Goal: Task Accomplishment & Management: Manage account settings

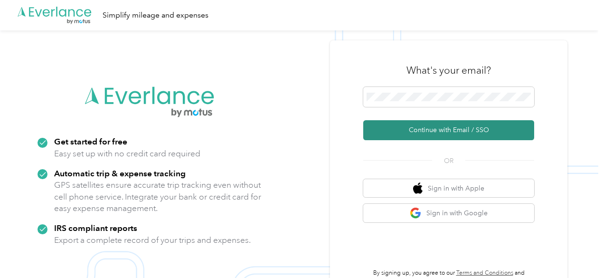
click at [438, 135] on button "Continue with Email / SSO" at bounding box center [448, 130] width 171 height 20
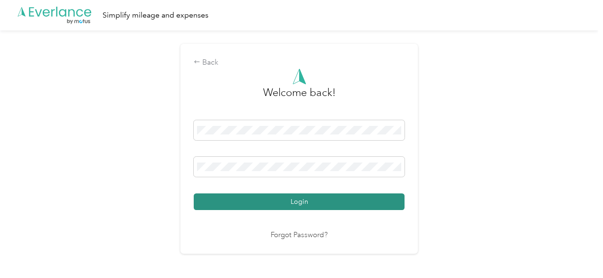
click at [285, 200] on button "Login" at bounding box center [299, 201] width 211 height 17
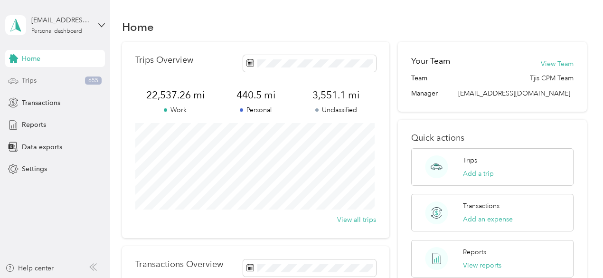
click at [34, 79] on span "Trips" at bounding box center [29, 80] width 15 height 10
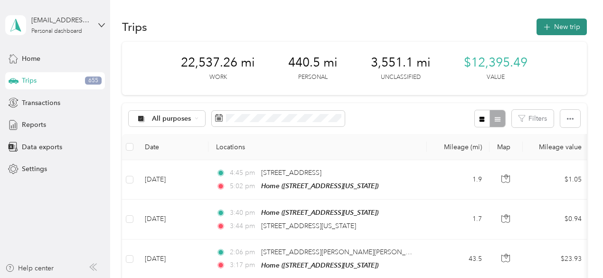
click at [557, 28] on button "New trip" at bounding box center [561, 27] width 50 height 17
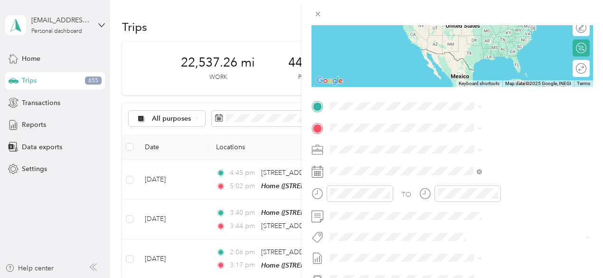
scroll to position [125, 0]
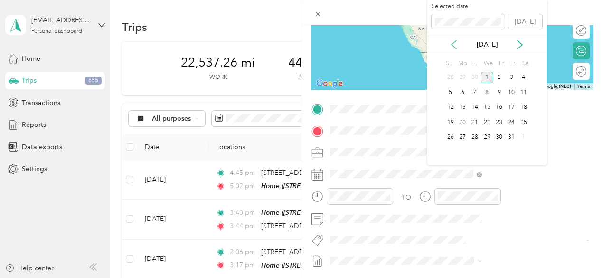
click at [452, 42] on icon at bounding box center [453, 44] width 9 height 9
click at [464, 140] on div "29" at bounding box center [462, 137] width 12 height 12
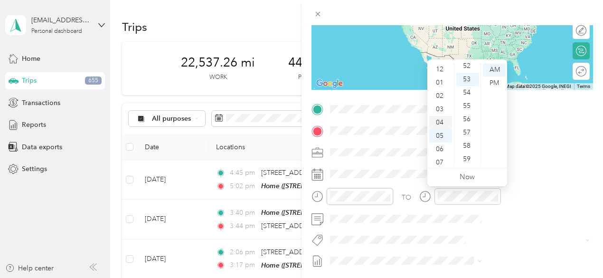
scroll to position [0, 0]
click at [444, 111] on div "03" at bounding box center [440, 109] width 23 height 13
click at [472, 106] on div "30" at bounding box center [467, 105] width 23 height 13
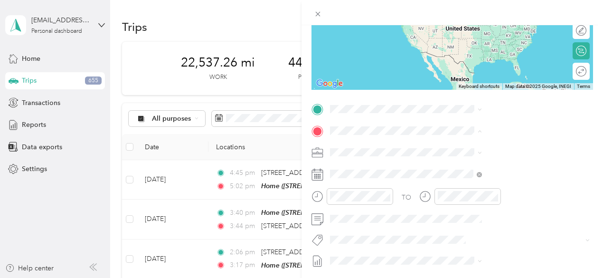
click at [479, 248] on div "Avangrid [STREET_ADDRESS]" at bounding box center [478, 244] width 60 height 20
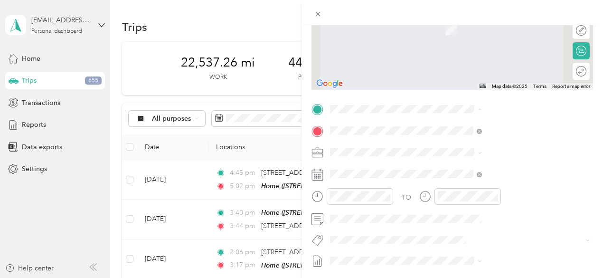
click at [457, 161] on span "[STREET_ADDRESS][US_STATE]" at bounding box center [495, 157] width 95 height 8
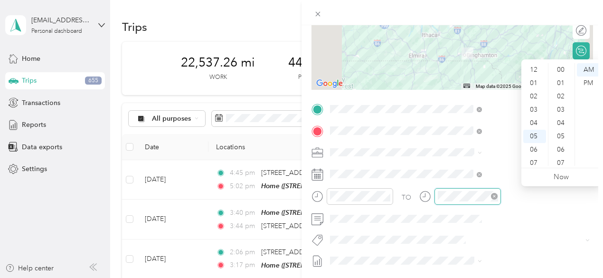
scroll to position [57, 0]
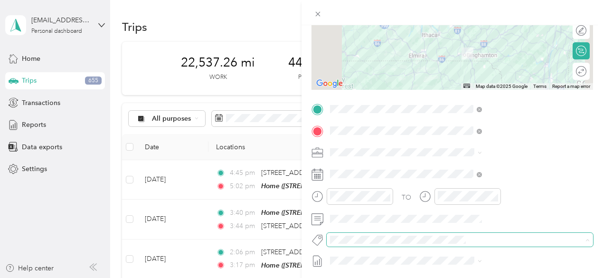
click at [463, 234] on span at bounding box center [452, 239] width 251 height 10
click at [478, 168] on ol "100 Light St 51 [PERSON_NAME] 900 Café 930 Café Aaa Aj Nonwovens Allegro Amazon…" at bounding box center [506, 163] width 159 height 133
click at [466, 166] on span "[PERSON_NAME]" at bounding box center [464, 163] width 46 height 9
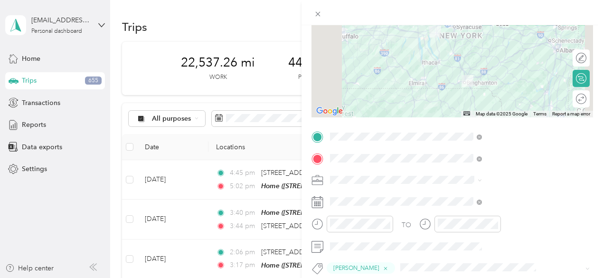
scroll to position [0, 0]
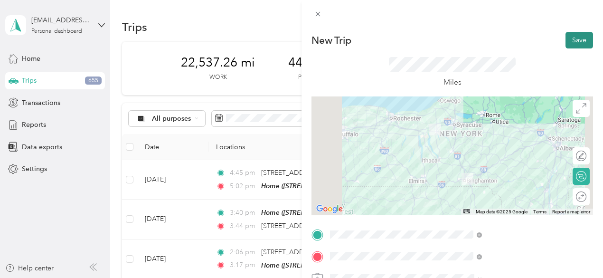
click at [572, 44] on button "Save" at bounding box center [579, 40] width 28 height 17
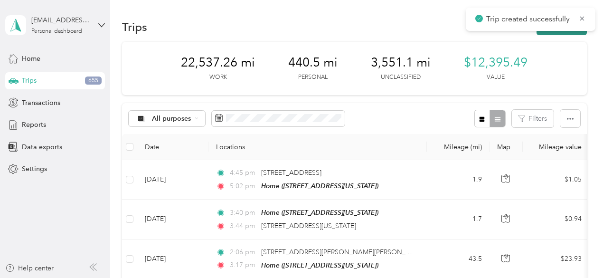
click at [563, 32] on button "New trip" at bounding box center [561, 27] width 50 height 17
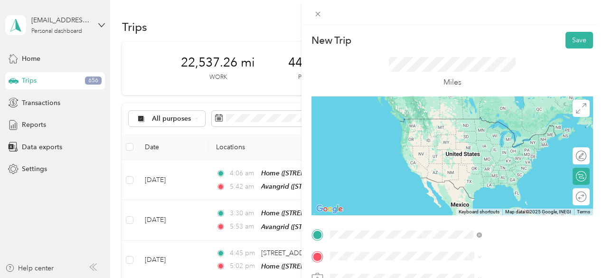
click at [460, 134] on div "Avangrid [STREET_ADDRESS]" at bounding box center [478, 128] width 60 height 20
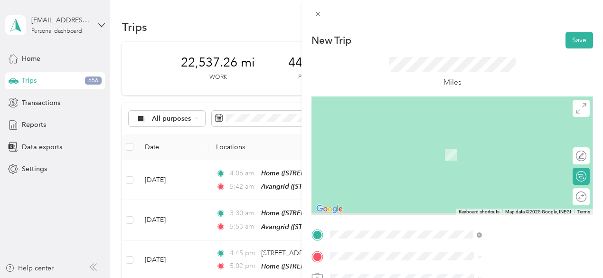
click at [460, 132] on div "Avangrid [STREET_ADDRESS]" at bounding box center [478, 123] width 60 height 20
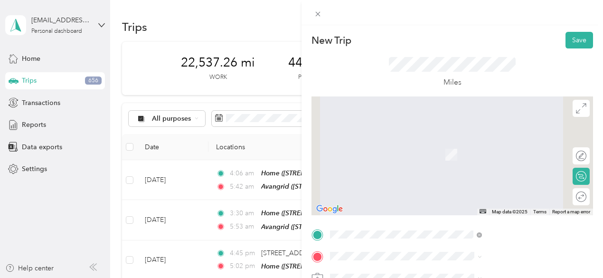
click at [461, 154] on span "[STREET_ADDRESS][US_STATE]" at bounding box center [495, 150] width 95 height 8
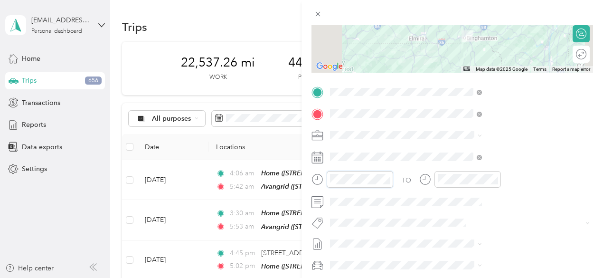
scroll to position [695, 0]
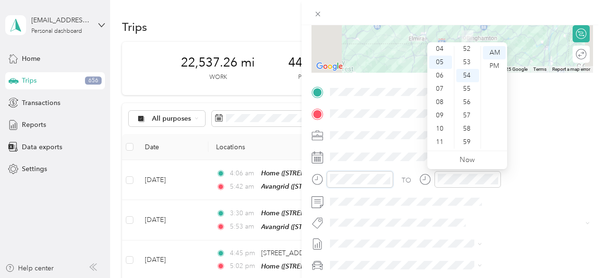
click at [393, 171] on div at bounding box center [352, 179] width 82 height 17
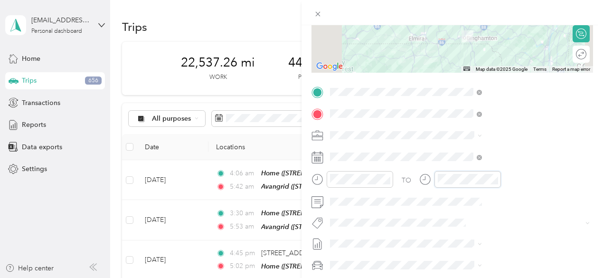
click at [516, 182] on div "TO" at bounding box center [451, 182] width 281 height 23
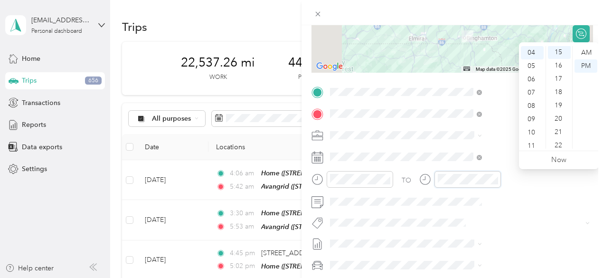
scroll to position [199, 0]
click at [589, 66] on div "PM" at bounding box center [585, 65] width 23 height 13
click at [588, 66] on div "PM" at bounding box center [585, 65] width 23 height 13
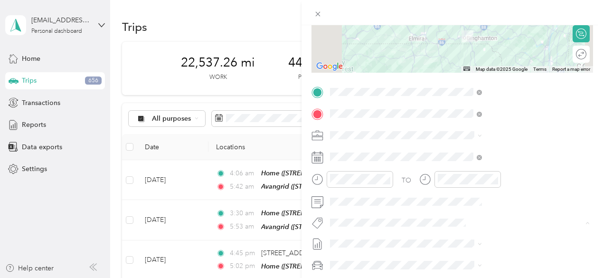
click at [467, 165] on span "[PERSON_NAME]" at bounding box center [461, 169] width 46 height 9
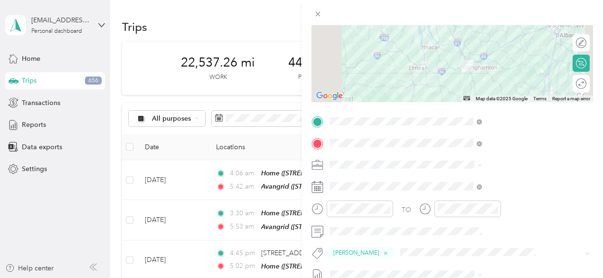
scroll to position [0, 2]
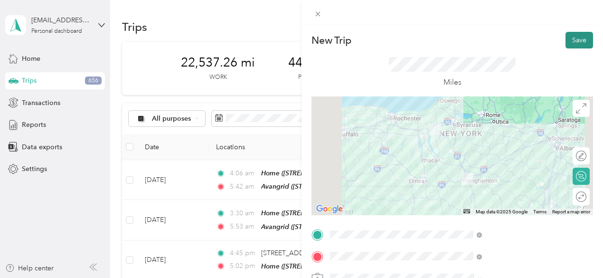
click at [567, 41] on button "Save" at bounding box center [579, 40] width 28 height 17
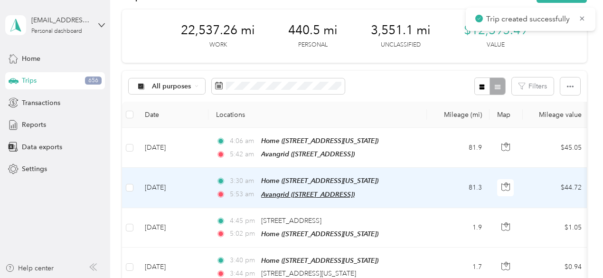
scroll to position [47, 0]
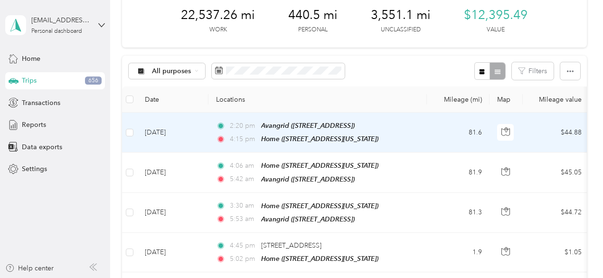
click at [179, 129] on td "[DATE]" at bounding box center [172, 133] width 71 height 40
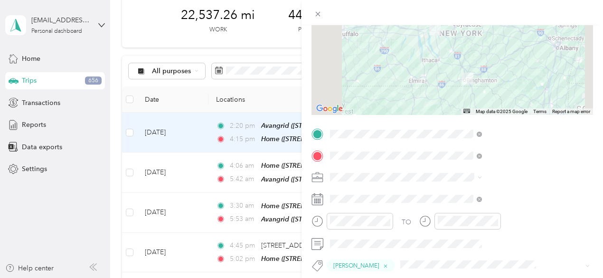
scroll to position [104, 0]
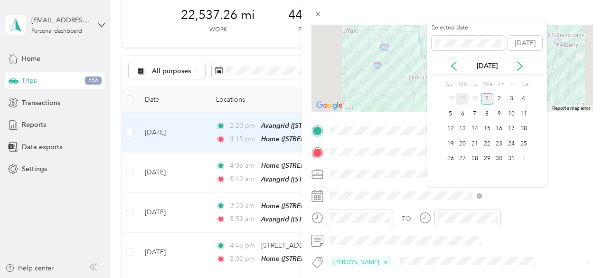
click at [465, 100] on div "29" at bounding box center [462, 99] width 12 height 12
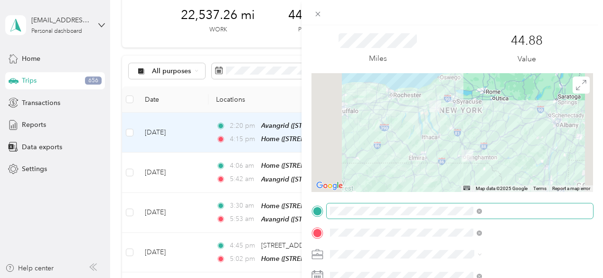
scroll to position [9, 0]
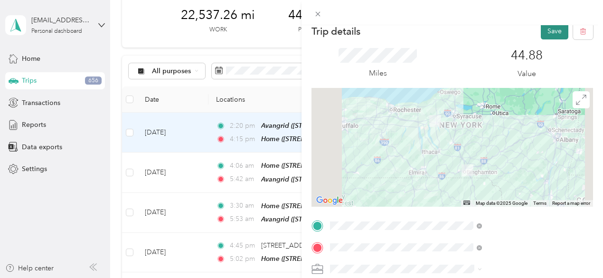
click at [553, 34] on button "Save" at bounding box center [555, 31] width 28 height 17
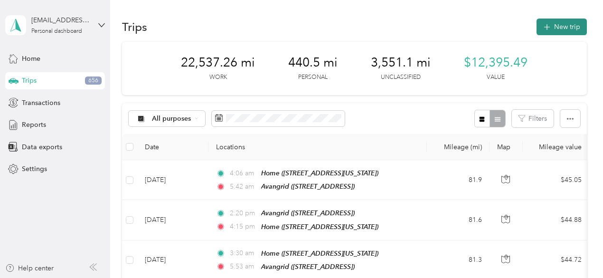
click at [561, 28] on button "New trip" at bounding box center [561, 27] width 50 height 17
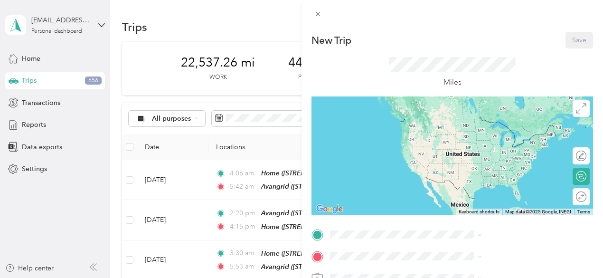
click at [473, 122] on div "Home [STREET_ADDRESS][US_STATE]" at bounding box center [495, 128] width 95 height 20
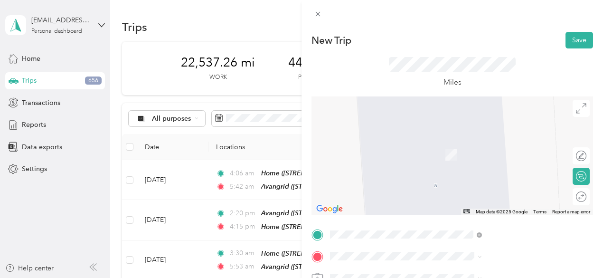
click at [470, 216] on strong "Avangrid" at bounding box center [462, 211] width 28 height 9
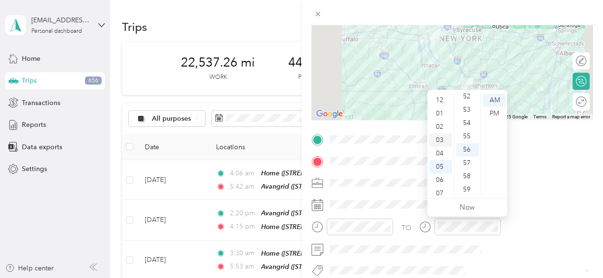
click at [442, 135] on div "03" at bounding box center [440, 139] width 23 height 13
click at [469, 131] on div "30" at bounding box center [467, 136] width 23 height 13
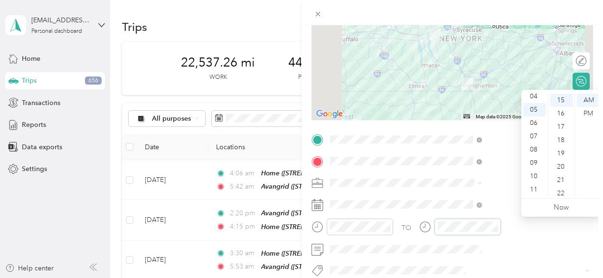
scroll to position [199, 0]
click at [590, 103] on div "AM" at bounding box center [588, 100] width 23 height 13
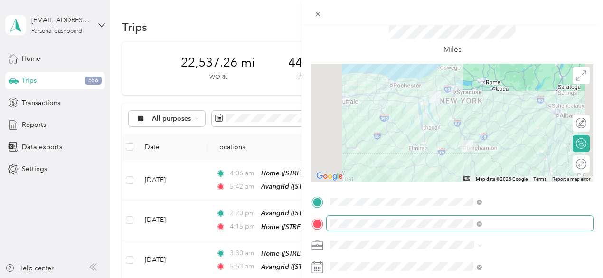
scroll to position [47, 0]
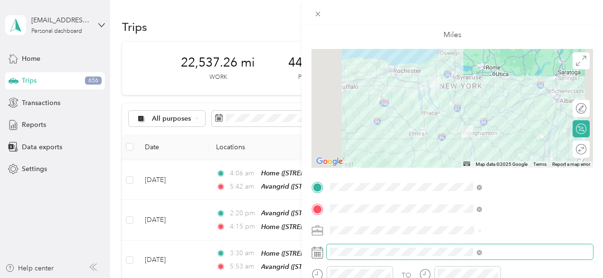
click at [450, 245] on span at bounding box center [460, 251] width 266 height 15
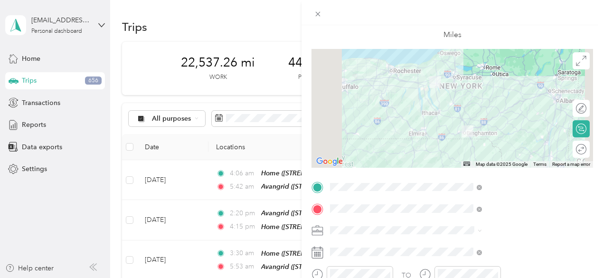
click at [321, 253] on rect at bounding box center [319, 253] width 1 height 1
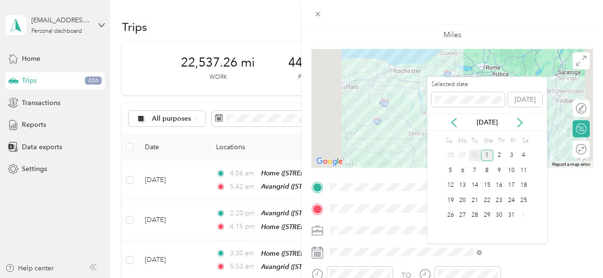
click at [475, 150] on div "30" at bounding box center [475, 156] width 12 height 12
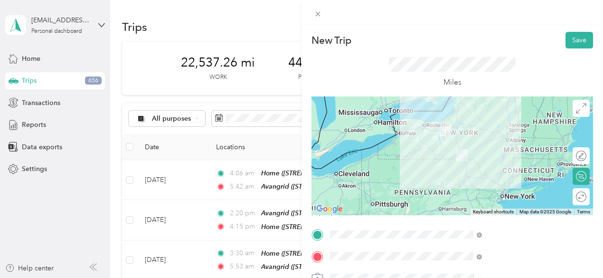
scroll to position [142, 0]
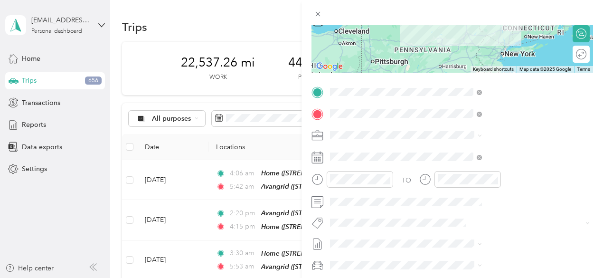
click at [460, 170] on li "[PERSON_NAME]" at bounding box center [506, 163] width 159 height 19
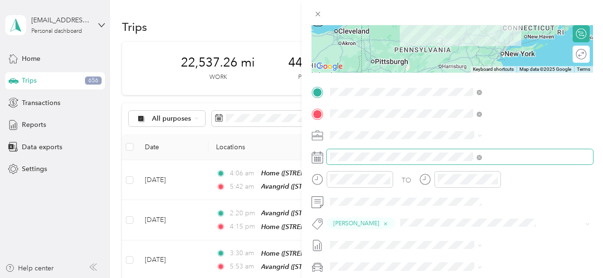
scroll to position [0, 0]
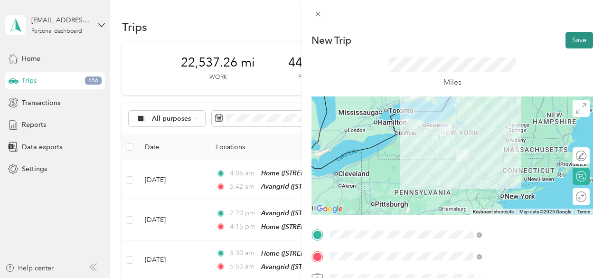
click at [565, 39] on button "Save" at bounding box center [579, 40] width 28 height 17
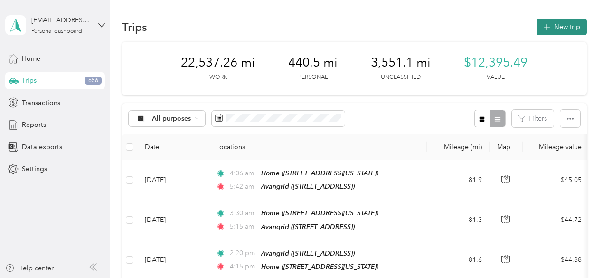
click at [548, 26] on icon "button" at bounding box center [546, 27] width 11 height 11
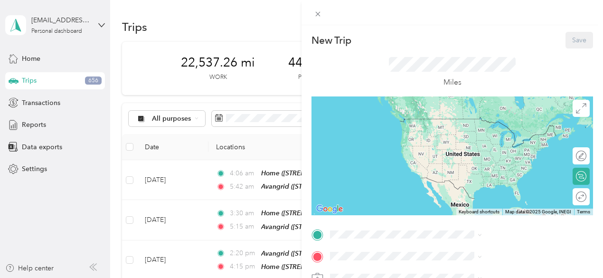
click at [469, 203] on div "Avangrid [STREET_ADDRESS]" at bounding box center [478, 193] width 60 height 20
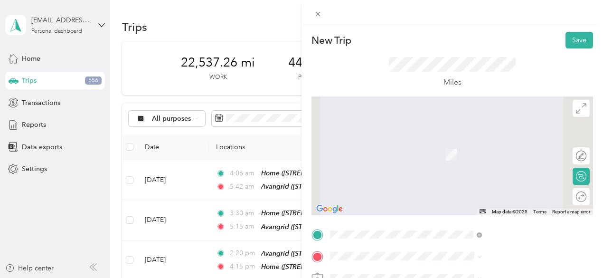
click at [462, 157] on span "[STREET_ADDRESS][US_STATE]" at bounding box center [495, 153] width 95 height 8
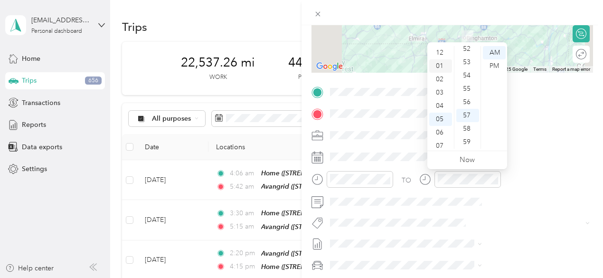
click at [441, 71] on div "01" at bounding box center [440, 65] width 23 height 13
click at [444, 70] on div "02" at bounding box center [440, 65] width 23 height 13
click at [465, 141] on div "20" at bounding box center [467, 145] width 23 height 13
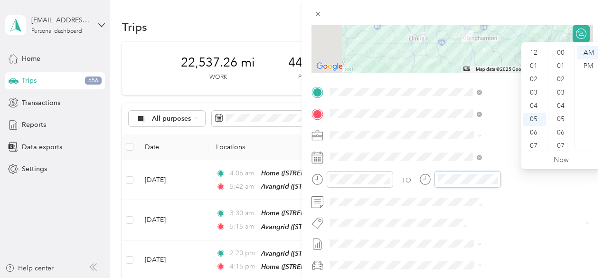
scroll to position [695, 0]
click at [588, 67] on div "PM" at bounding box center [588, 65] width 23 height 13
click at [534, 46] on div "04" at bounding box center [534, 48] width 23 height 13
click at [562, 123] on div "15" at bounding box center [561, 126] width 23 height 13
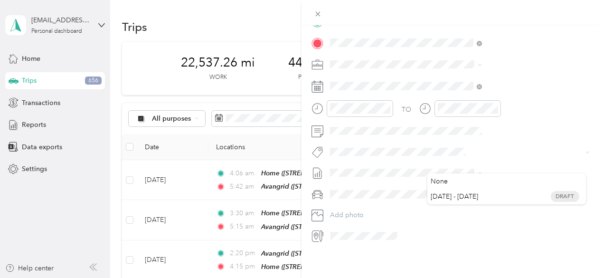
scroll to position [220, 0]
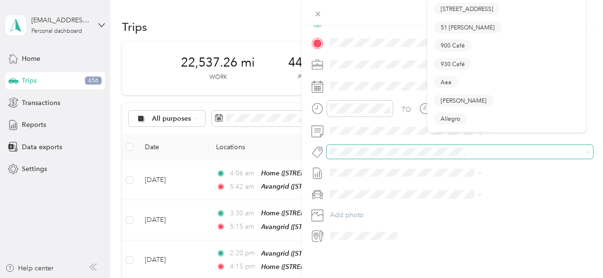
click at [444, 147] on span at bounding box center [452, 152] width 251 height 10
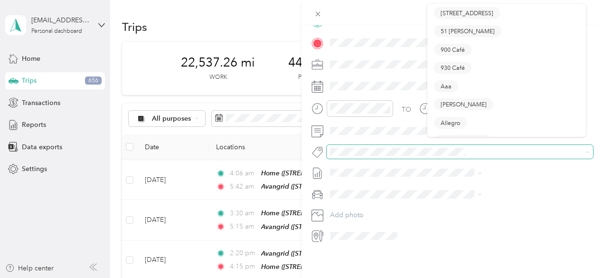
click at [443, 149] on span at bounding box center [452, 152] width 251 height 10
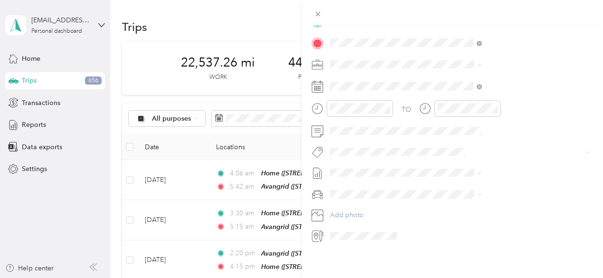
click at [459, 277] on div "New Trip Save This trip cannot be edited because it is either under review, app…" at bounding box center [299, 278] width 598 height 0
click at [469, 176] on span "[PERSON_NAME]" at bounding box center [464, 179] width 46 height 9
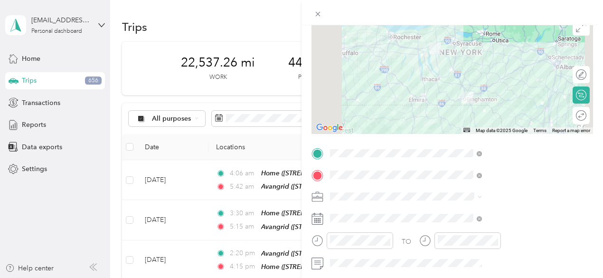
scroll to position [0, 0]
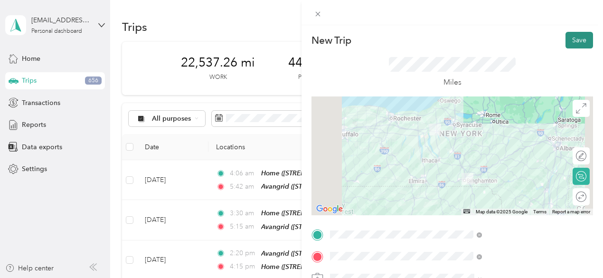
click at [565, 38] on button "Save" at bounding box center [579, 40] width 28 height 17
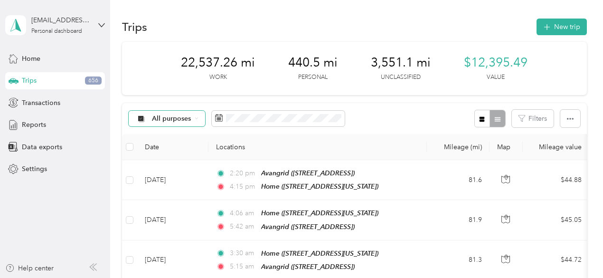
click at [182, 120] on span "All purposes" at bounding box center [171, 118] width 39 height 7
click at [191, 170] on li "Cafe Services" at bounding box center [167, 168] width 76 height 17
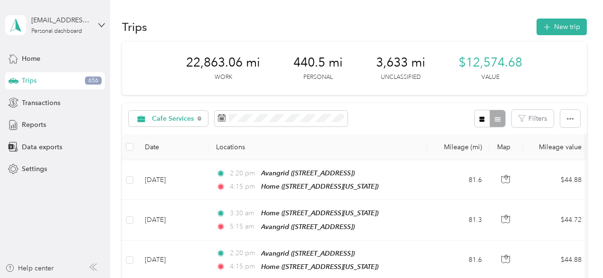
click at [395, 108] on div "Cafe Services Filters" at bounding box center [354, 118] width 465 height 31
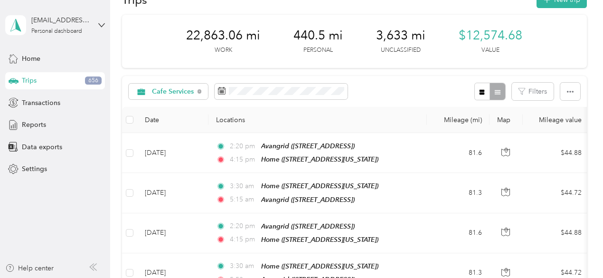
scroll to position [95, 0]
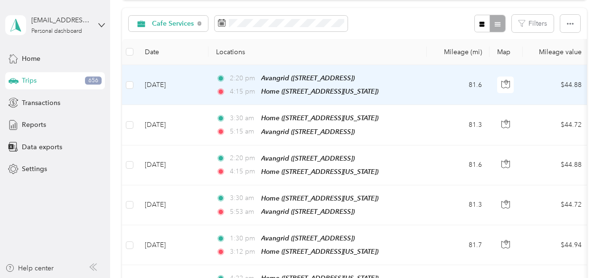
click at [185, 81] on td "[DATE]" at bounding box center [172, 85] width 71 height 40
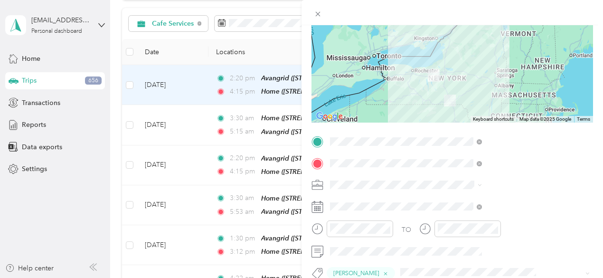
scroll to position [95, 0]
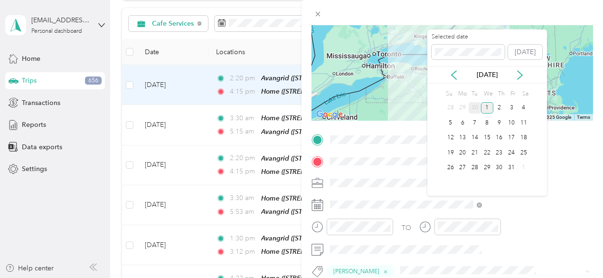
click at [478, 108] on div "30" at bounding box center [475, 108] width 12 height 12
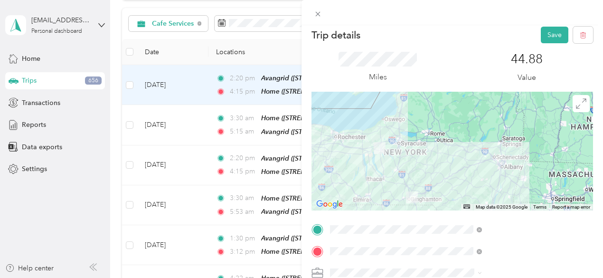
scroll to position [0, 0]
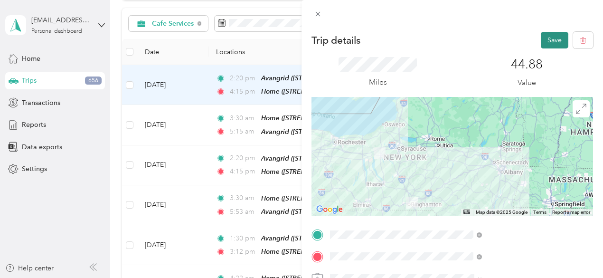
click at [546, 46] on button "Save" at bounding box center [555, 40] width 28 height 17
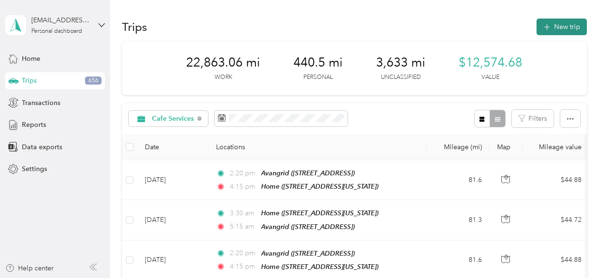
click at [548, 31] on button "New trip" at bounding box center [561, 27] width 50 height 17
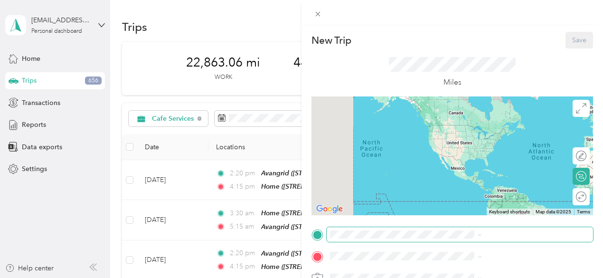
click at [458, 229] on span at bounding box center [460, 234] width 266 height 15
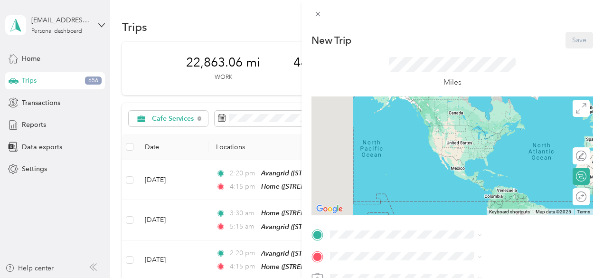
click at [171, 205] on div "New Trip Save This trip cannot be edited because it is either under review, app…" at bounding box center [301, 139] width 603 height 278
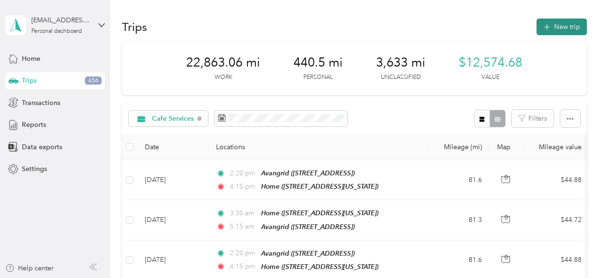
click at [553, 28] on button "New trip" at bounding box center [561, 27] width 50 height 17
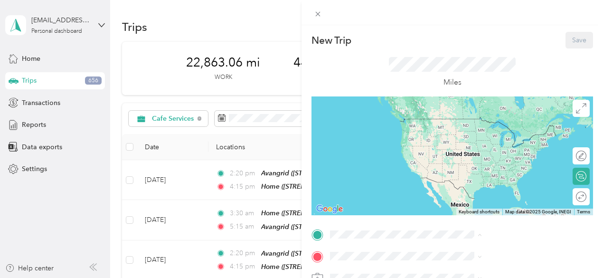
click at [446, 199] on div "Avangrid [STREET_ADDRESS]" at bounding box center [506, 197] width 145 height 23
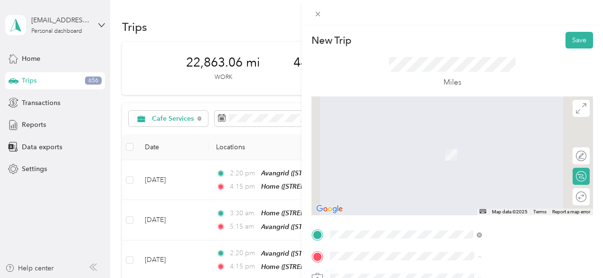
click at [461, 159] on div "Home [STREET_ADDRESS][US_STATE]" at bounding box center [495, 150] width 95 height 20
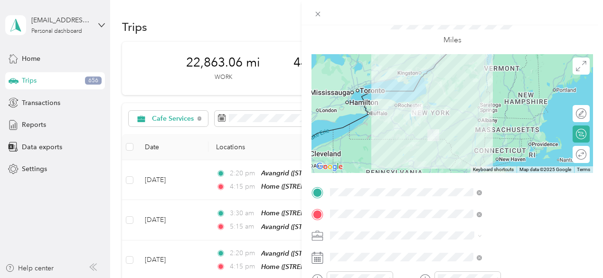
scroll to position [142, 0]
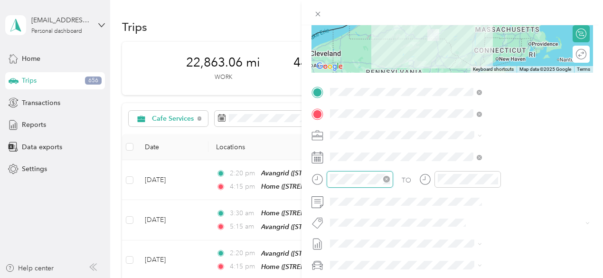
click at [393, 172] on div at bounding box center [360, 179] width 66 height 17
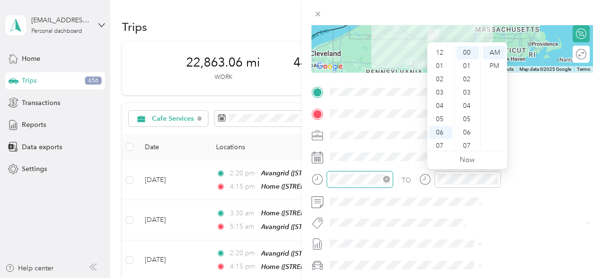
scroll to position [57, 0]
click at [496, 66] on div "PM" at bounding box center [494, 65] width 23 height 13
click at [393, 178] on div at bounding box center [352, 179] width 82 height 17
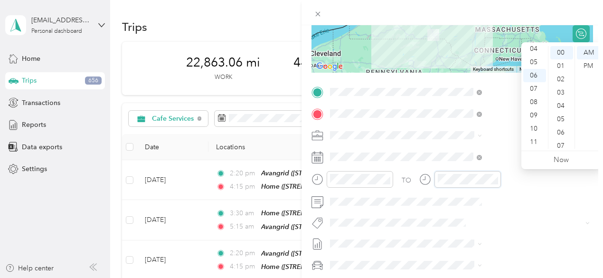
click at [512, 182] on div "TO" at bounding box center [451, 182] width 281 height 23
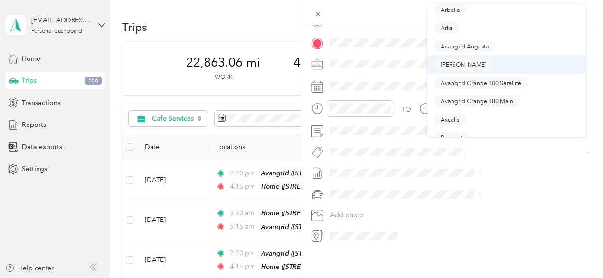
scroll to position [190, 0]
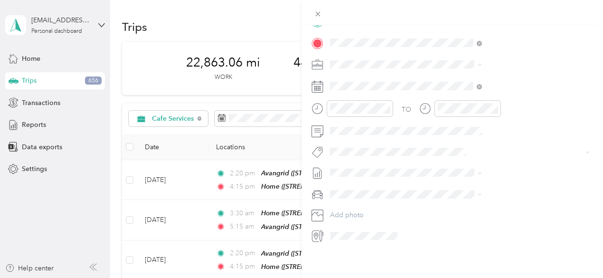
click at [460, 57] on span "[PERSON_NAME]" at bounding box center [464, 55] width 46 height 9
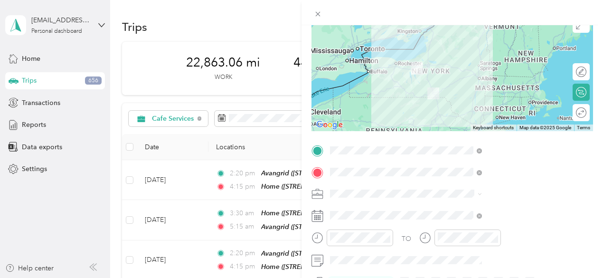
scroll to position [0, 0]
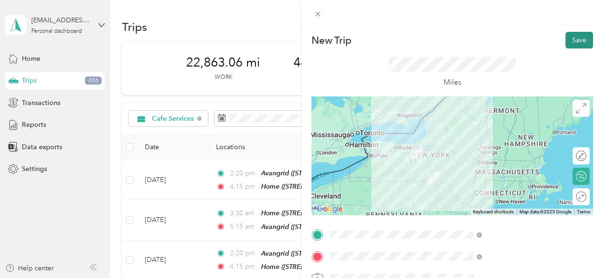
click at [573, 41] on button "Save" at bounding box center [579, 40] width 28 height 17
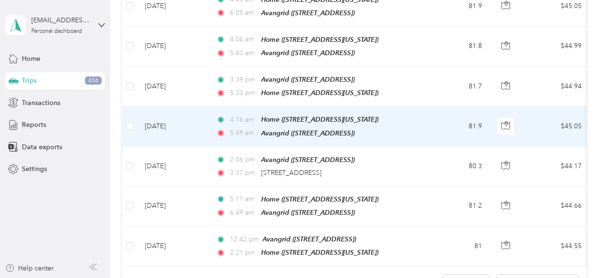
scroll to position [949, 0]
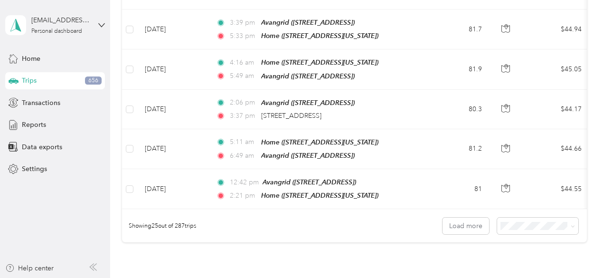
click at [523, 256] on div "100 per load" at bounding box center [535, 257] width 68 height 10
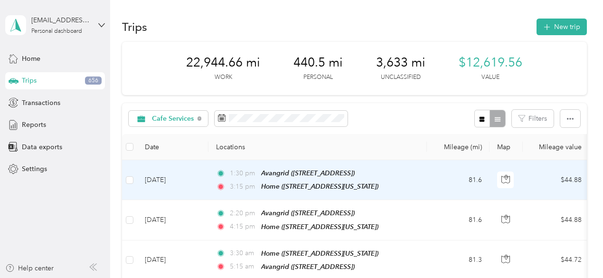
click at [180, 183] on td "[DATE]" at bounding box center [172, 180] width 71 height 40
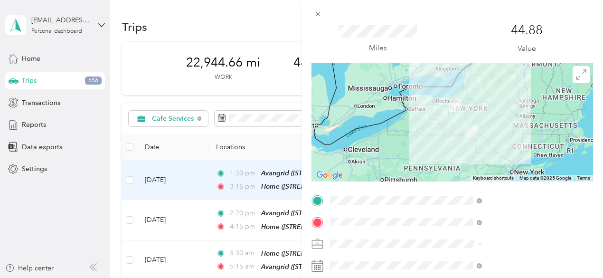
scroll to position [142, 0]
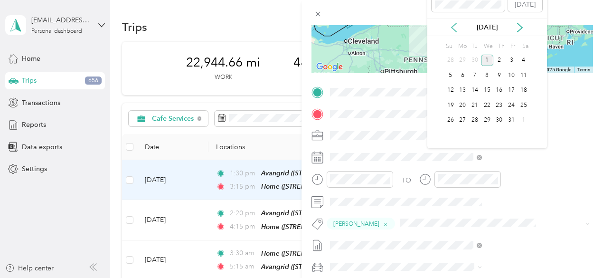
click at [454, 28] on icon at bounding box center [453, 27] width 9 height 9
click at [488, 89] on div "17" at bounding box center [487, 90] width 12 height 12
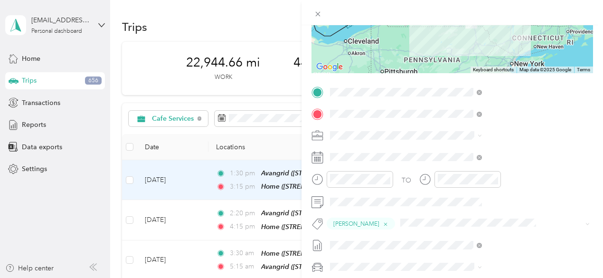
scroll to position [0, 0]
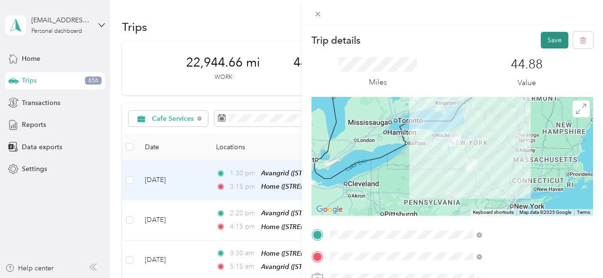
click at [541, 45] on button "Save" at bounding box center [555, 40] width 28 height 17
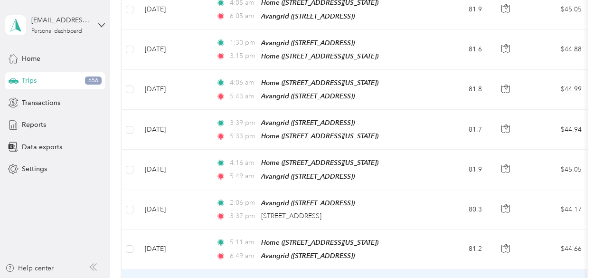
scroll to position [712, 0]
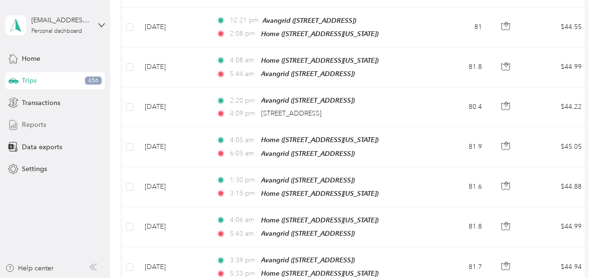
click at [32, 122] on span "Reports" at bounding box center [34, 125] width 24 height 10
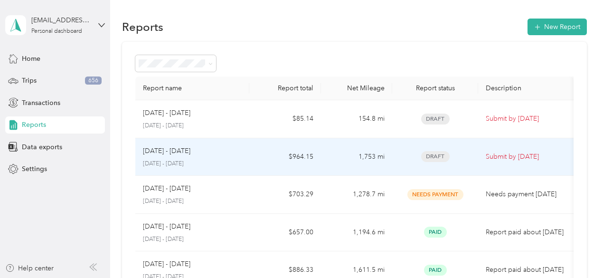
click at [293, 152] on td "$964.15" at bounding box center [284, 157] width 71 height 38
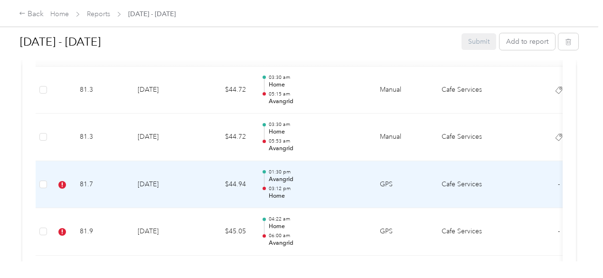
scroll to position [332, 0]
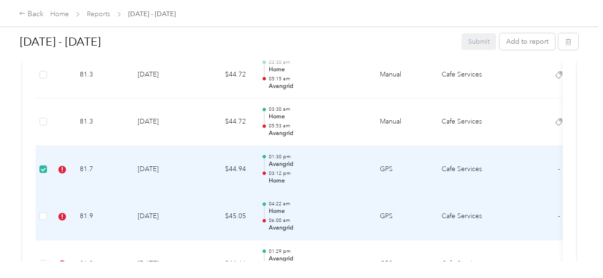
drag, startPoint x: 46, startPoint y: 219, endPoint x: 52, endPoint y: 215, distance: 7.2
click at [48, 216] on td at bounding box center [43, 216] width 15 height 47
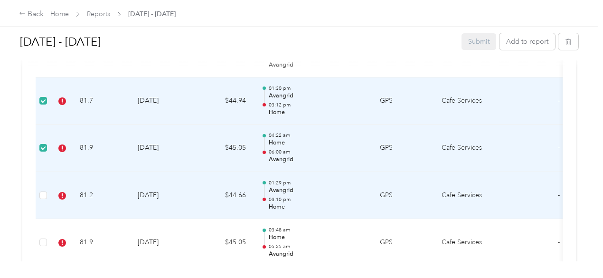
scroll to position [380, 0]
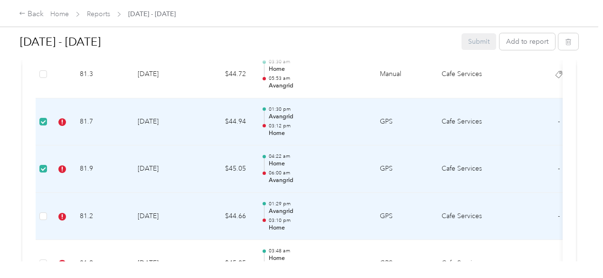
click at [48, 215] on td at bounding box center [43, 216] width 15 height 47
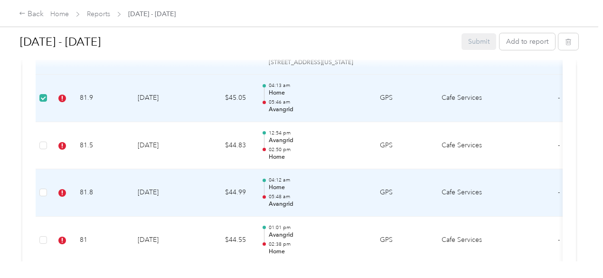
scroll to position [665, 0]
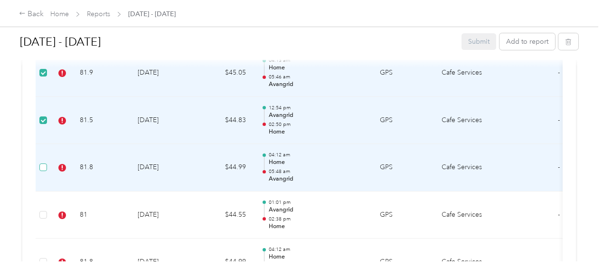
click at [45, 169] on label at bounding box center [43, 167] width 8 height 10
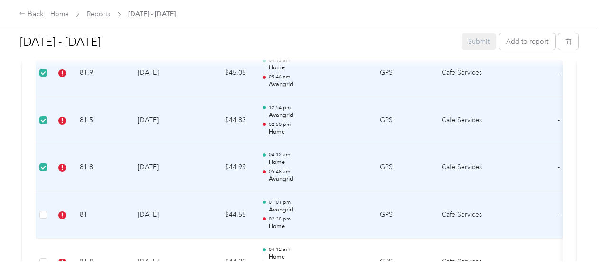
click at [47, 211] on td at bounding box center [43, 214] width 15 height 47
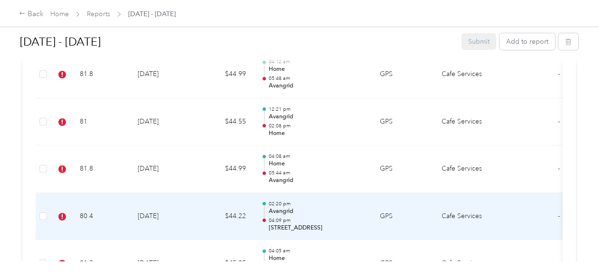
scroll to position [854, 0]
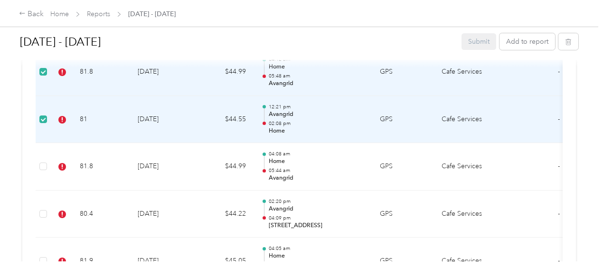
drag, startPoint x: 45, startPoint y: 129, endPoint x: 40, endPoint y: 131, distance: 5.5
drag, startPoint x: 40, startPoint y: 131, endPoint x: 32, endPoint y: 142, distance: 12.9
click at [32, 142] on div "Due [DATE]. Submit this report by [DATE] 32 trips without tags, please add tags…" at bounding box center [298, 191] width 553 height 1947
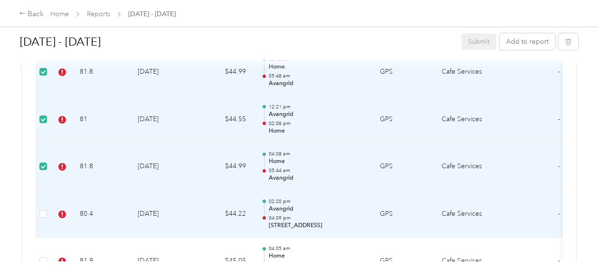
click at [39, 211] on td at bounding box center [43, 213] width 15 height 47
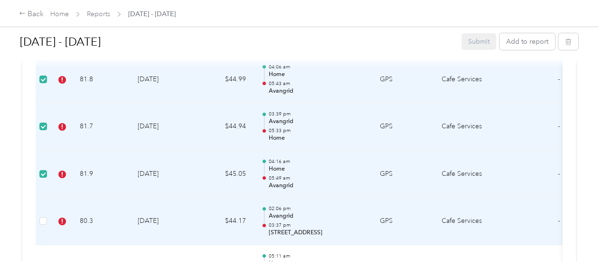
scroll to position [1139, 0]
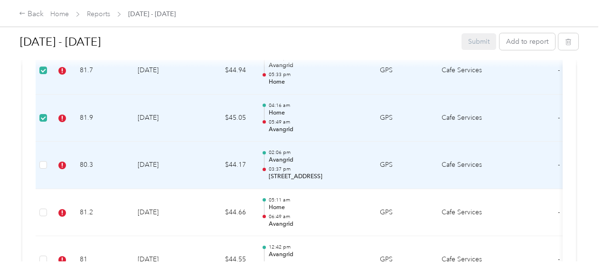
click at [48, 159] on td at bounding box center [43, 164] width 15 height 47
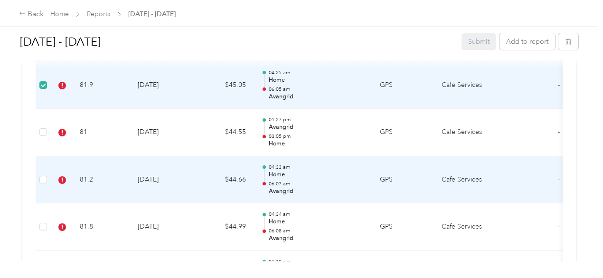
scroll to position [1661, 0]
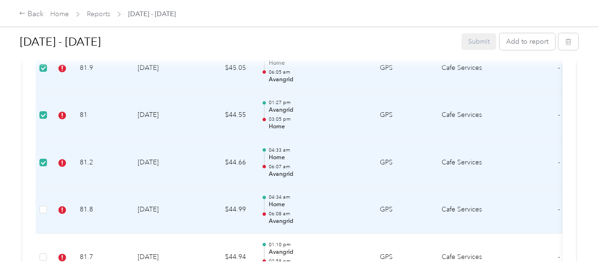
click at [47, 205] on td at bounding box center [43, 209] width 15 height 47
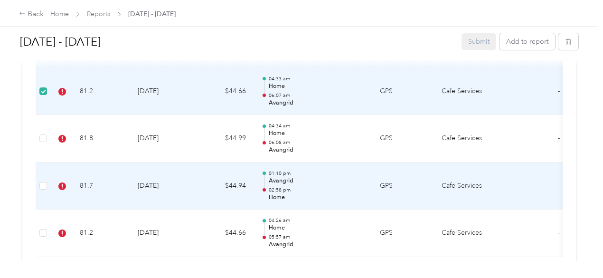
scroll to position [1756, 0]
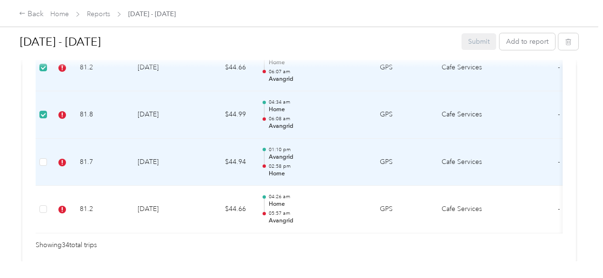
click at [43, 161] on td at bounding box center [43, 162] width 15 height 47
click at [47, 158] on td at bounding box center [43, 162] width 15 height 47
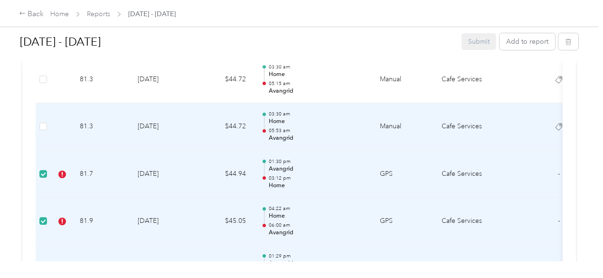
scroll to position [332, 0]
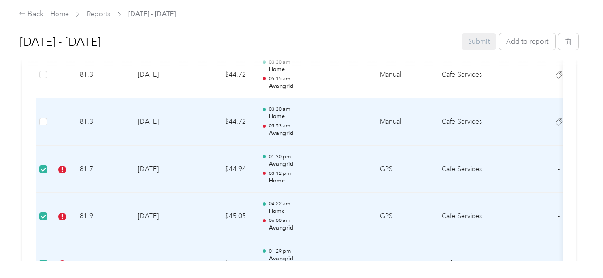
drag, startPoint x: 107, startPoint y: 175, endPoint x: 48, endPoint y: 142, distance: 66.9
click at [48, 142] on td at bounding box center [43, 121] width 15 height 47
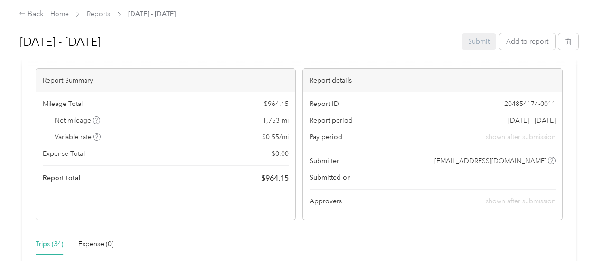
scroll to position [0, 0]
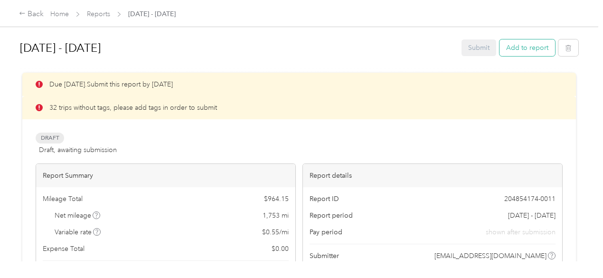
click at [524, 42] on button "Add to report" at bounding box center [527, 47] width 56 height 17
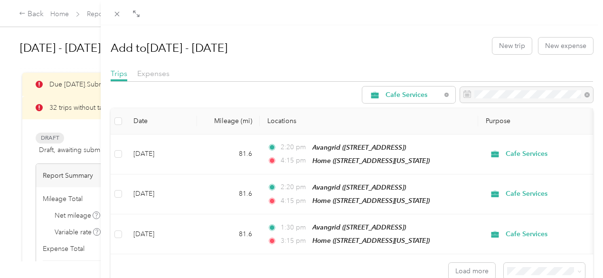
click at [91, 160] on div "Add to [DATE] - [DATE] New trip New expense Trips Expenses Cafe Services Date M…" at bounding box center [301, 139] width 603 height 278
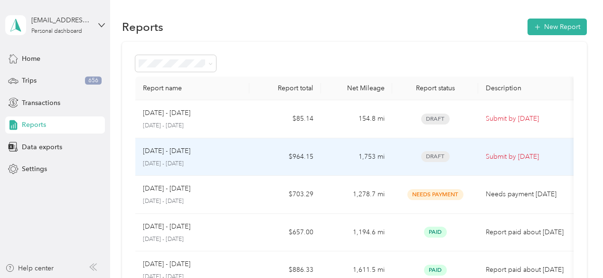
click at [162, 156] on div "[DATE] - [DATE] [DATE] - [DATE]" at bounding box center [192, 157] width 99 height 22
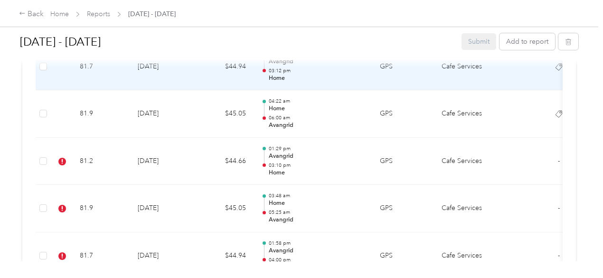
scroll to position [387, 0]
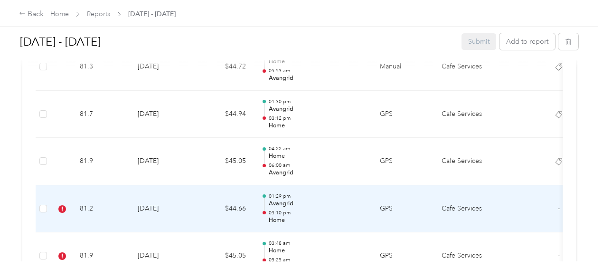
click at [81, 209] on td "81.2" at bounding box center [101, 208] width 58 height 47
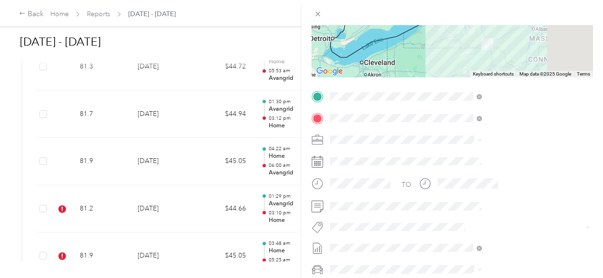
scroll to position [190, 0]
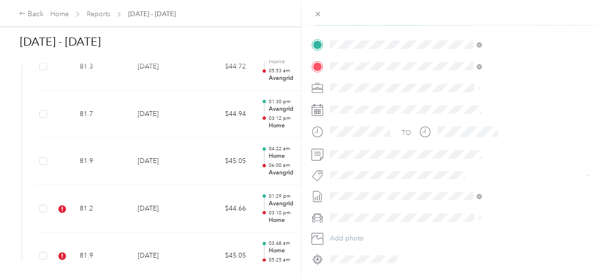
click at [447, 167] on div "TO Add photo" at bounding box center [451, 151] width 281 height 229
click at [478, 209] on button "[PERSON_NAME]" at bounding box center [463, 210] width 59 height 12
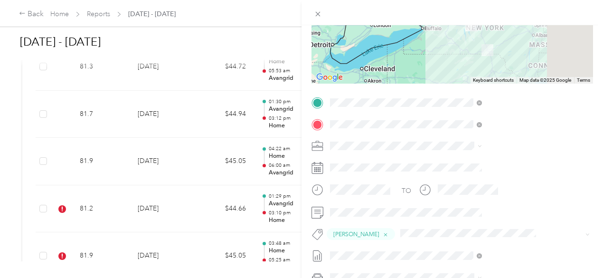
scroll to position [0, 0]
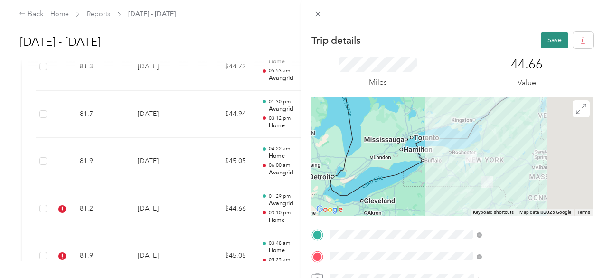
click at [548, 45] on button "Save" at bounding box center [555, 40] width 28 height 17
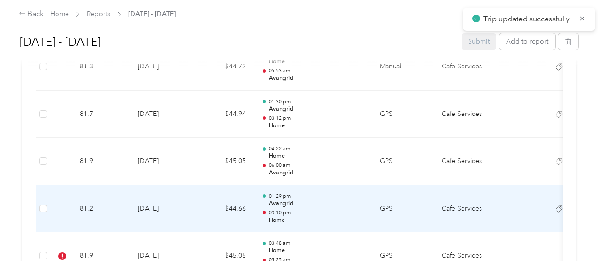
scroll to position [435, 0]
click at [143, 209] on td "[DATE]" at bounding box center [163, 208] width 66 height 47
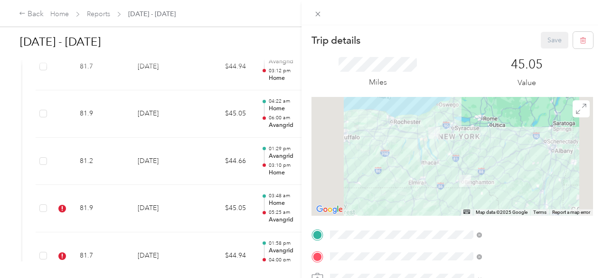
scroll to position [95, 0]
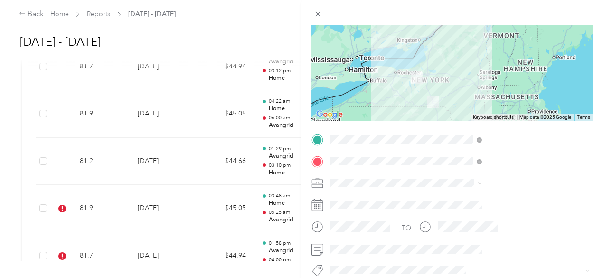
click at [469, 197] on button "[PERSON_NAME]" at bounding box center [463, 196] width 59 height 12
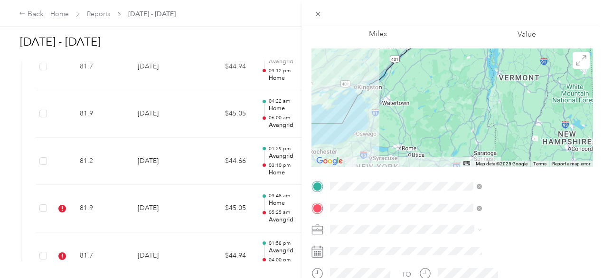
scroll to position [0, 0]
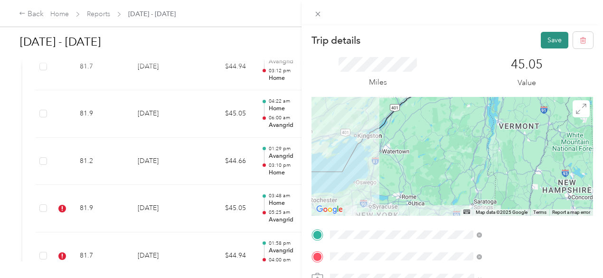
click at [546, 38] on button "Save" at bounding box center [555, 40] width 28 height 17
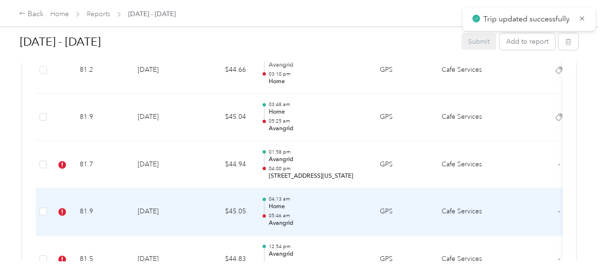
scroll to position [530, 0]
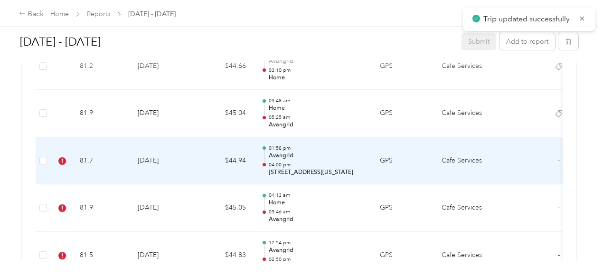
click at [71, 159] on td at bounding box center [61, 160] width 21 height 47
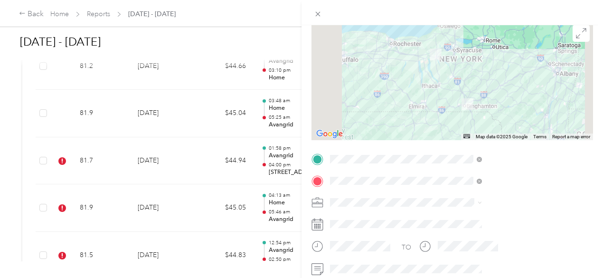
scroll to position [95, 0]
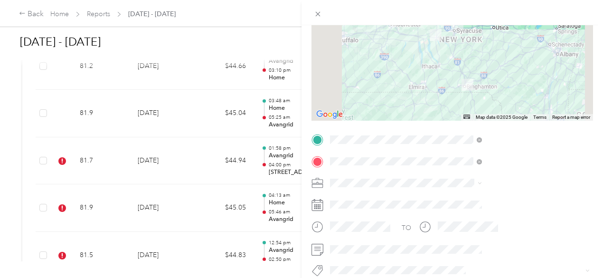
click at [484, 221] on ol "Avangrid Augusta Avangrid [GEOGRAPHIC_DATA] Avangrid Orange 100 Satellite Avang…" at bounding box center [506, 221] width 159 height 73
click at [459, 216] on button "[PERSON_NAME]" at bounding box center [463, 216] width 59 height 12
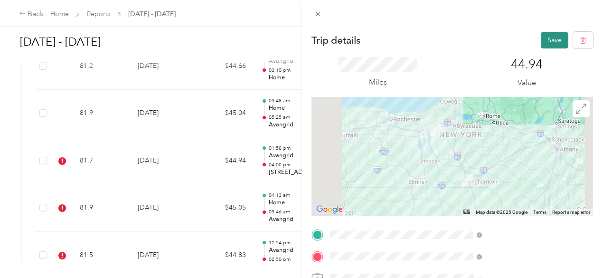
click at [541, 36] on button "Save" at bounding box center [555, 40] width 28 height 17
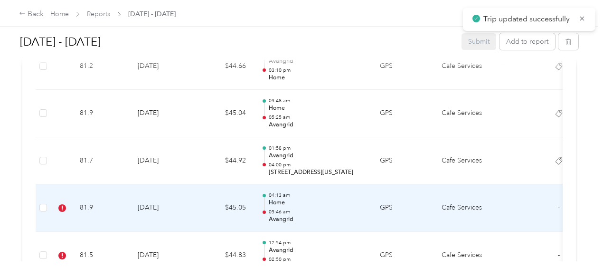
click at [120, 197] on td "81.9" at bounding box center [101, 207] width 58 height 47
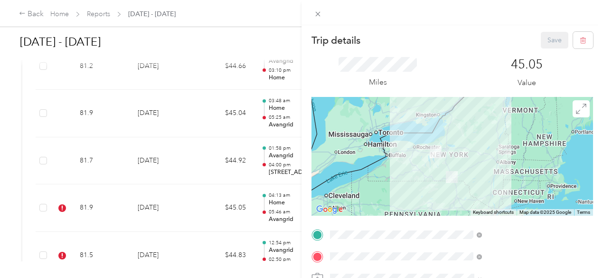
scroll to position [142, 0]
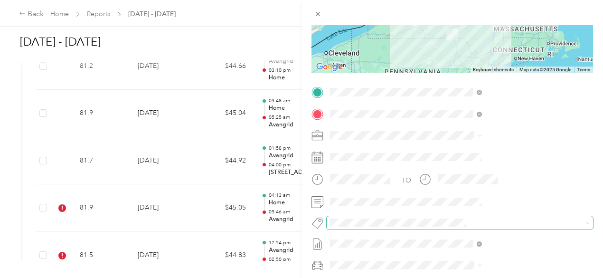
click at [474, 226] on span at bounding box center [452, 222] width 251 height 10
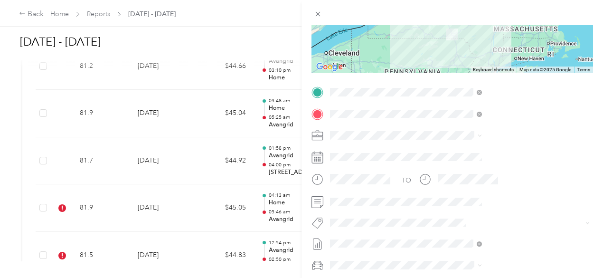
click at [469, 170] on ol "100 Light St 51 [PERSON_NAME] 900 Café 930 Café Aaa Aj Nonwovens Allegro Amazon…" at bounding box center [506, 145] width 159 height 133
click at [473, 170] on li "[PERSON_NAME]" at bounding box center [506, 168] width 159 height 19
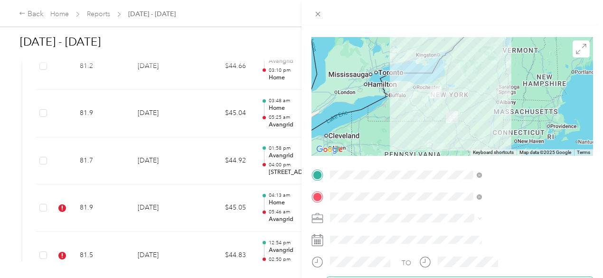
scroll to position [0, 0]
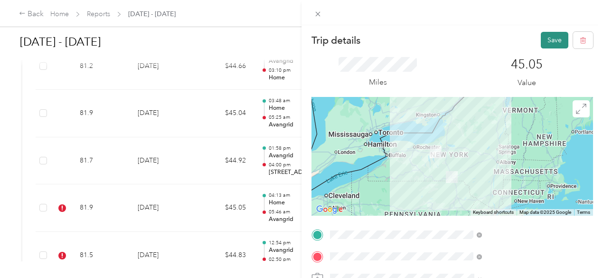
click at [541, 41] on button "Save" at bounding box center [555, 40] width 28 height 17
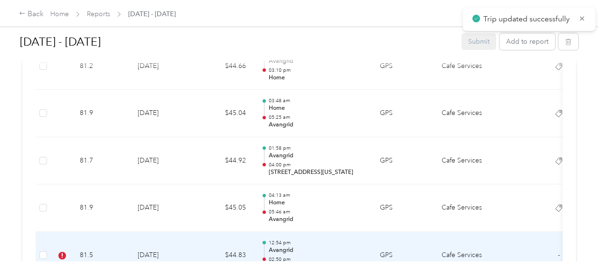
scroll to position [577, 0]
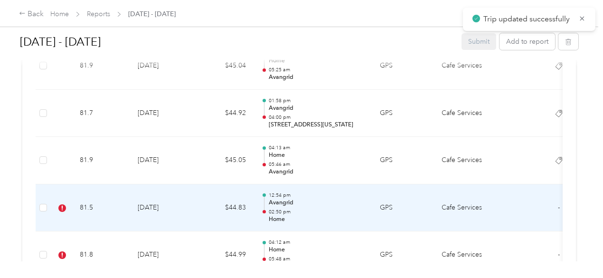
click at [150, 203] on td "[DATE]" at bounding box center [163, 207] width 66 height 47
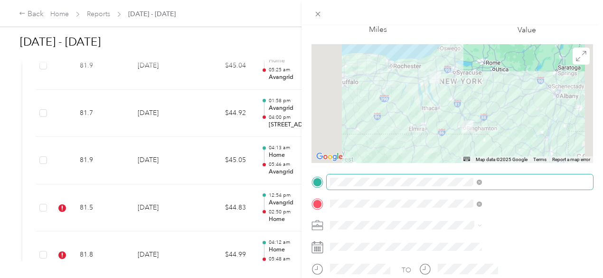
scroll to position [142, 0]
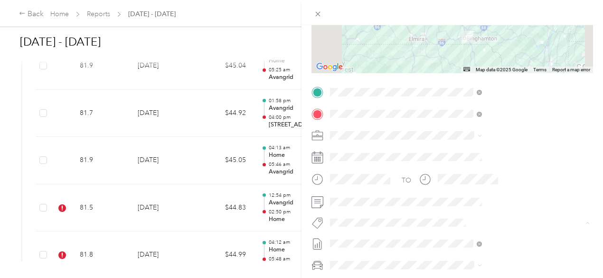
click at [463, 165] on span "[PERSON_NAME]" at bounding box center [464, 169] width 46 height 9
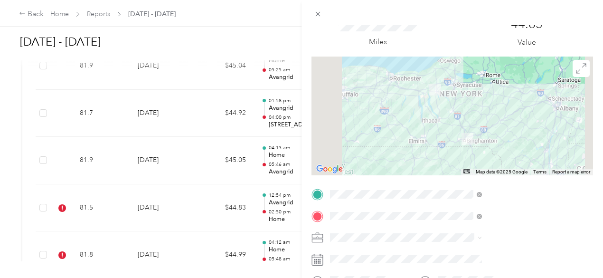
scroll to position [0, 0]
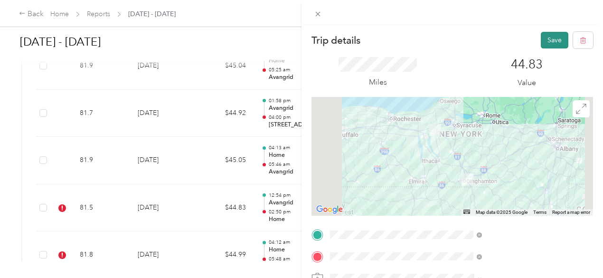
click at [541, 35] on button "Save" at bounding box center [555, 40] width 28 height 17
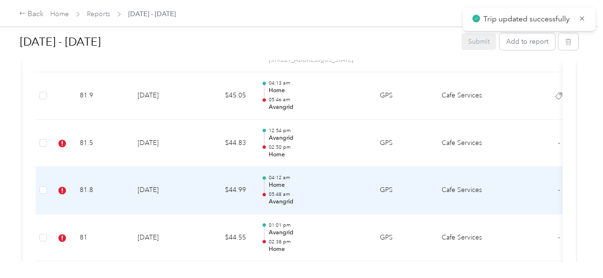
scroll to position [720, 0]
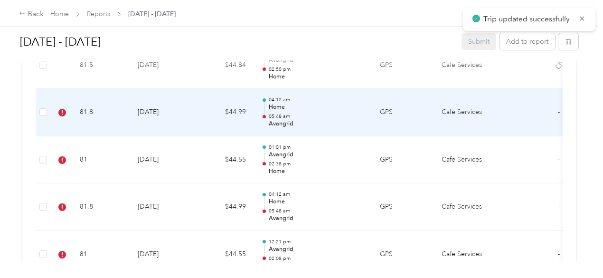
click at [115, 110] on td "81.8" at bounding box center [101, 112] width 58 height 47
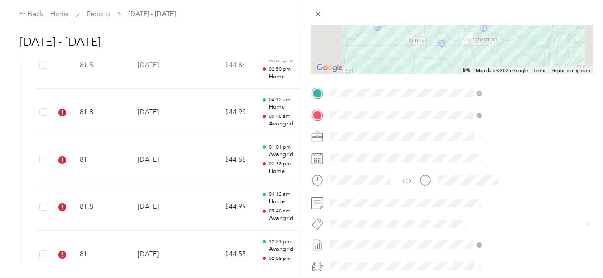
scroll to position [142, 0]
click at [464, 176] on ol "Avangrid Augusta Avangrid [GEOGRAPHIC_DATA] Avangrid Orange 100 Satellite Avang…" at bounding box center [506, 176] width 159 height 73
click at [465, 170] on li "[PERSON_NAME]" at bounding box center [506, 168] width 159 height 19
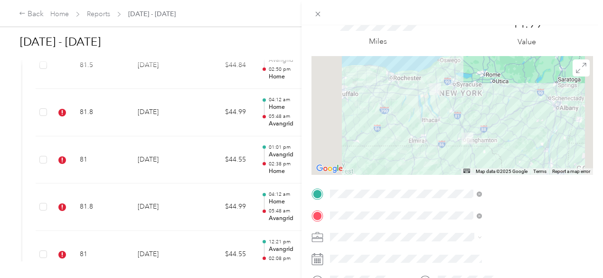
scroll to position [0, 0]
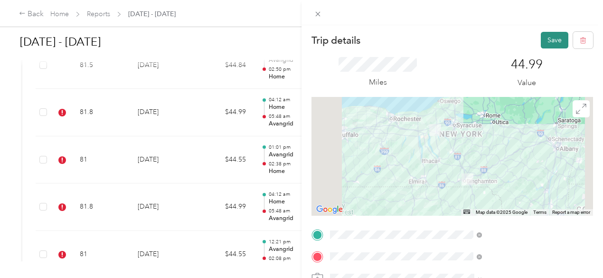
click at [542, 34] on button "Save" at bounding box center [555, 40] width 28 height 17
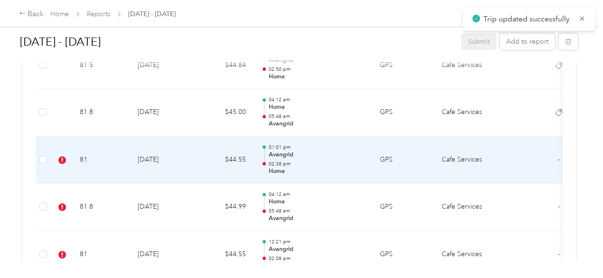
click at [111, 159] on td "81" at bounding box center [101, 159] width 58 height 47
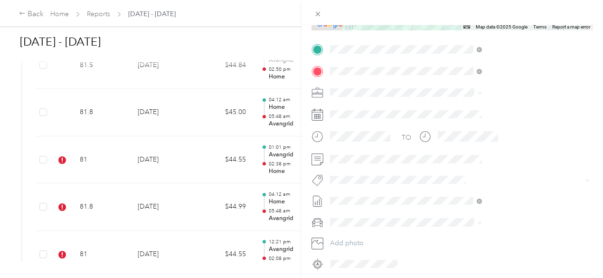
scroll to position [190, 0]
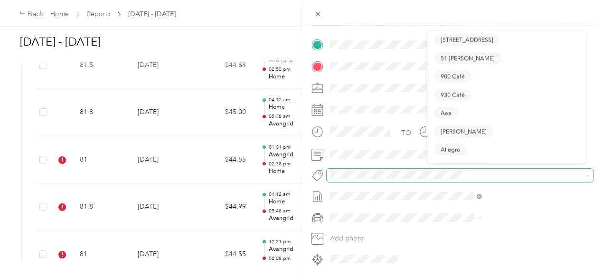
click at [441, 169] on span at bounding box center [460, 175] width 266 height 13
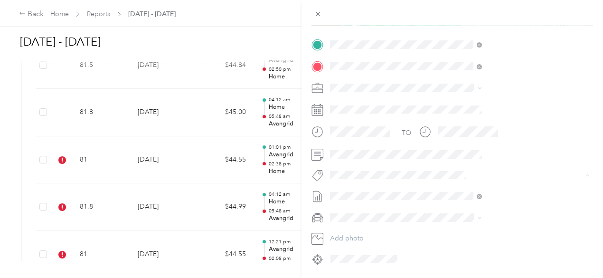
click at [454, 277] on div "Trip details Save This trip cannot be edited because it is either under review,…" at bounding box center [299, 278] width 598 height 0
click at [462, 208] on span "[PERSON_NAME]" at bounding box center [464, 210] width 46 height 9
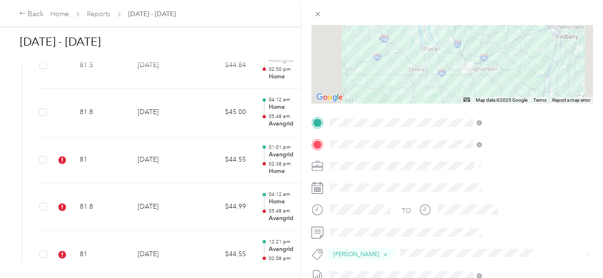
scroll to position [0, 0]
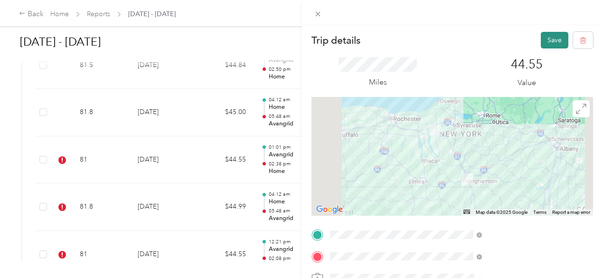
click at [547, 38] on button "Save" at bounding box center [555, 40] width 28 height 17
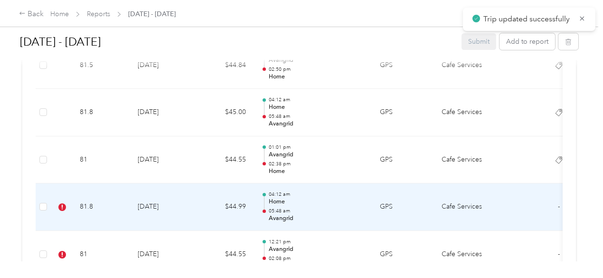
click at [112, 194] on td "81.8" at bounding box center [101, 206] width 58 height 47
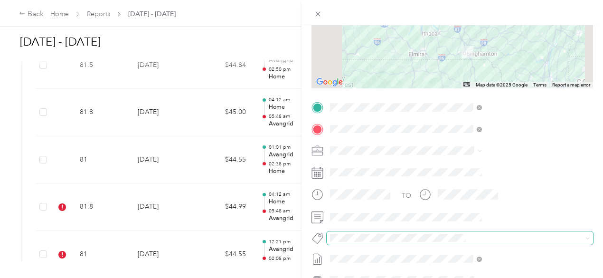
scroll to position [142, 0]
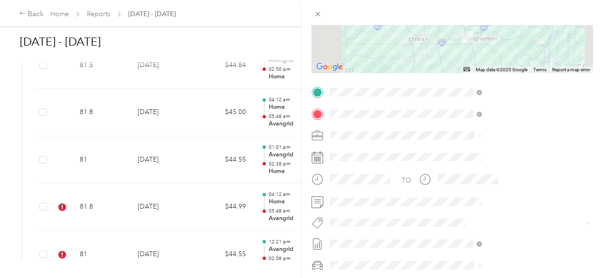
click at [456, 147] on span "[PERSON_NAME]" at bounding box center [464, 147] width 46 height 9
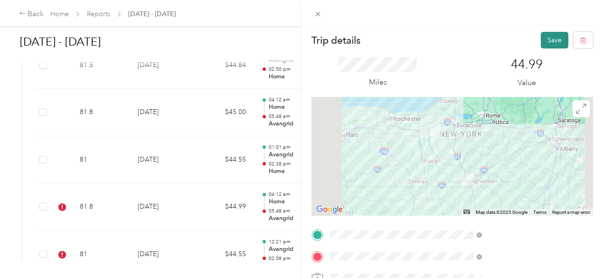
click at [541, 38] on button "Save" at bounding box center [555, 40] width 28 height 17
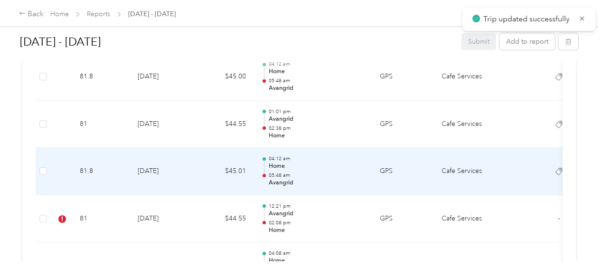
scroll to position [767, 0]
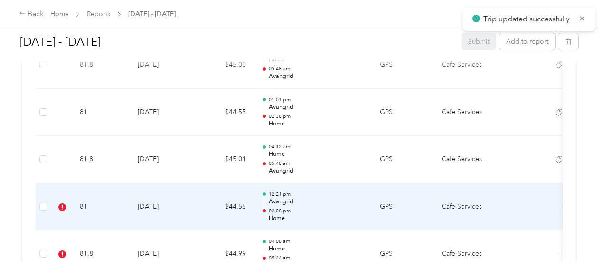
click at [136, 196] on td "[DATE]" at bounding box center [163, 206] width 66 height 47
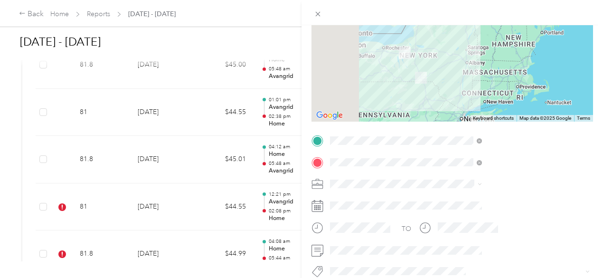
scroll to position [95, 0]
click at [469, 217] on button "[PERSON_NAME]" at bounding box center [463, 216] width 59 height 12
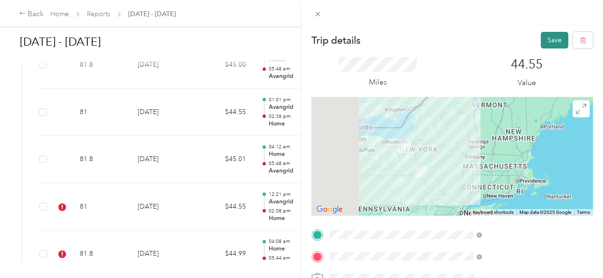
click at [541, 40] on button "Save" at bounding box center [555, 40] width 28 height 17
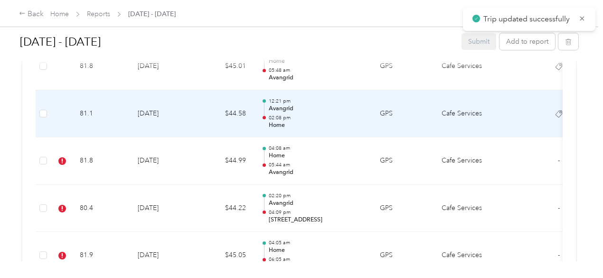
scroll to position [862, 0]
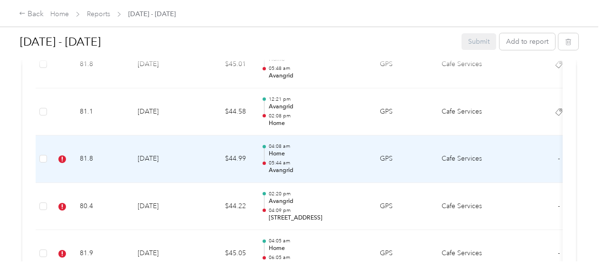
click at [120, 151] on td "81.8" at bounding box center [101, 158] width 58 height 47
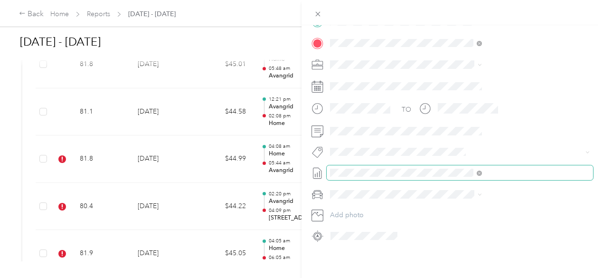
scroll to position [173, 0]
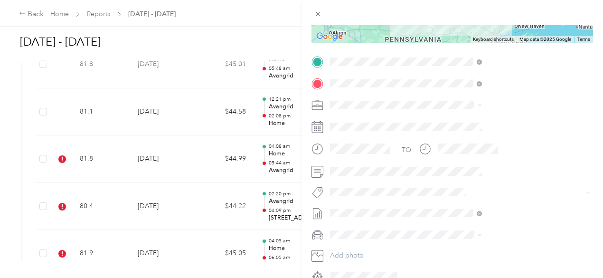
click at [488, 221] on button "[PERSON_NAME]" at bounding box center [463, 227] width 59 height 12
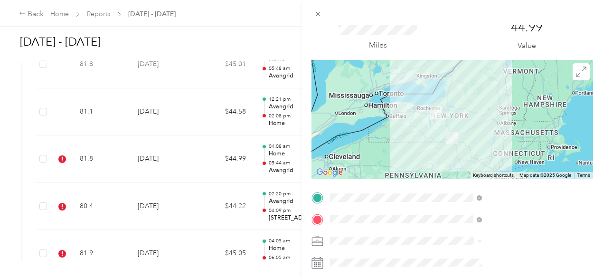
scroll to position [0, 0]
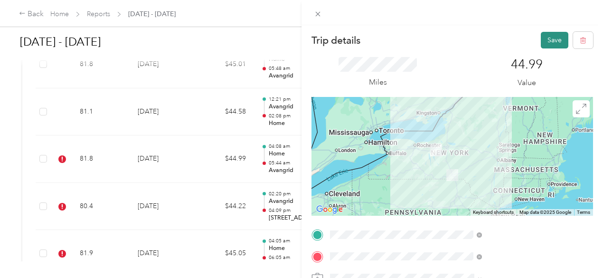
click at [541, 37] on button "Save" at bounding box center [555, 40] width 28 height 17
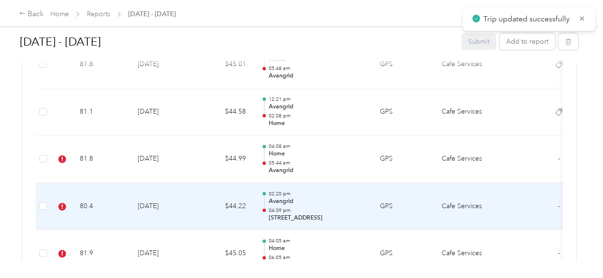
click at [87, 195] on td "80.4" at bounding box center [101, 206] width 58 height 47
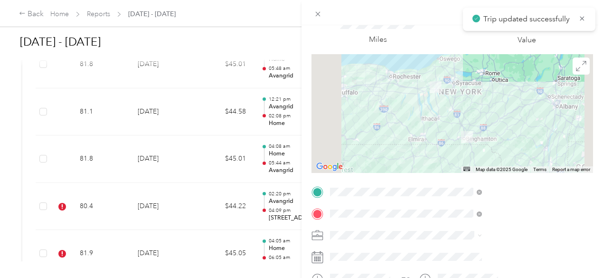
scroll to position [142, 0]
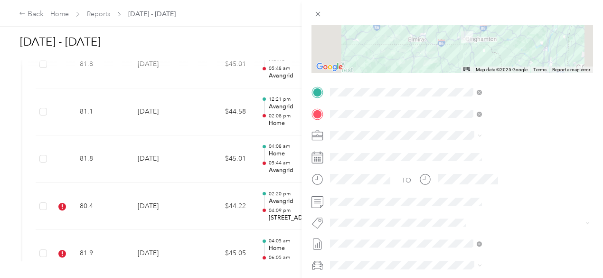
click at [460, 166] on span "[PERSON_NAME]" at bounding box center [464, 167] width 46 height 9
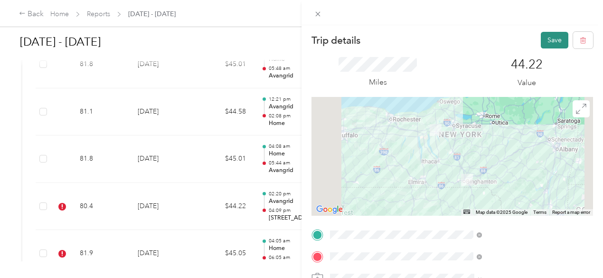
click at [544, 42] on button "Save" at bounding box center [555, 40] width 28 height 17
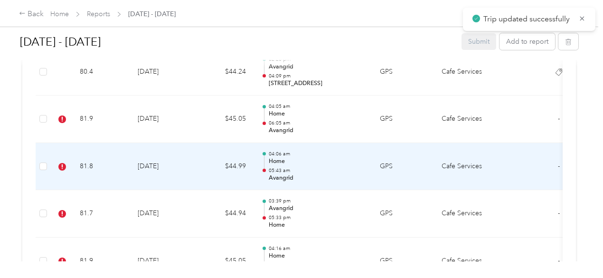
scroll to position [1004, 0]
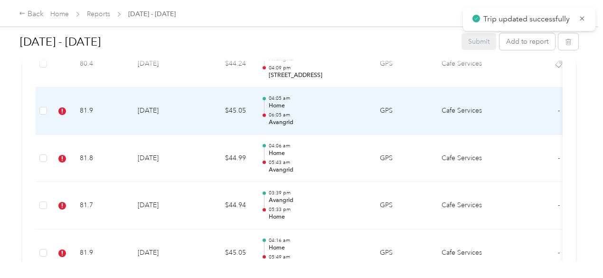
click at [126, 113] on td "81.9" at bounding box center [101, 110] width 58 height 47
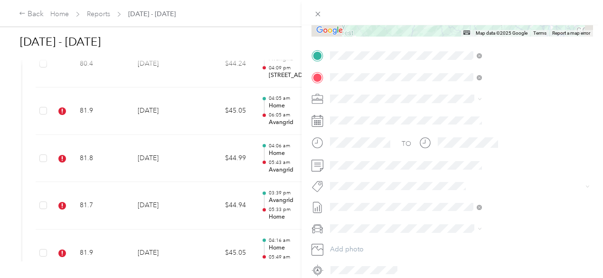
scroll to position [190, 0]
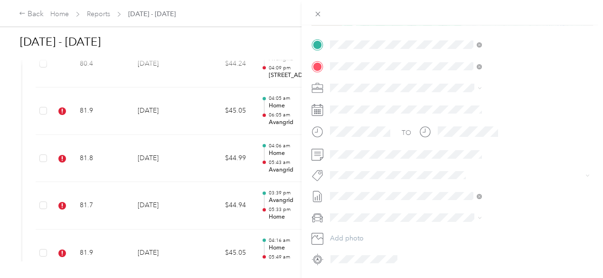
click at [480, 214] on li "[PERSON_NAME]" at bounding box center [506, 210] width 159 height 19
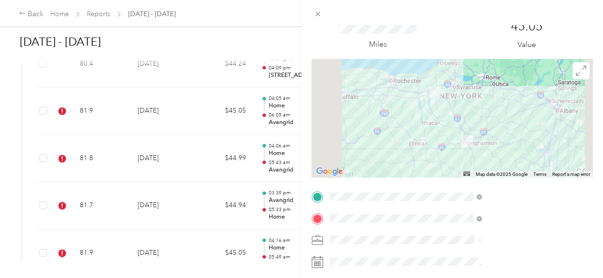
scroll to position [0, 0]
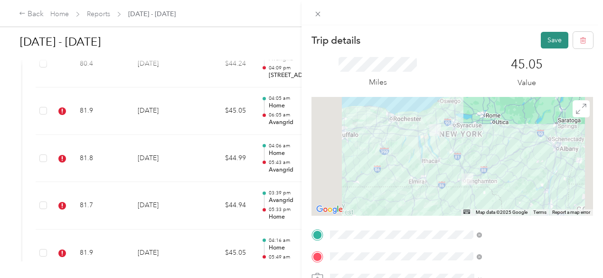
click at [541, 42] on button "Save" at bounding box center [555, 40] width 28 height 17
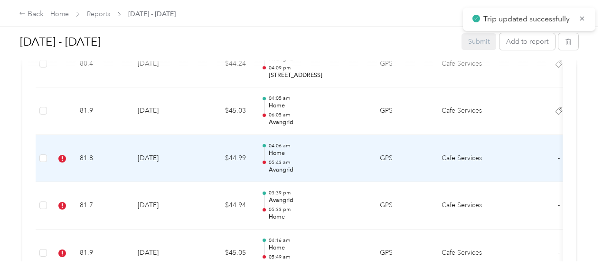
click at [99, 146] on td "81.8" at bounding box center [101, 158] width 58 height 47
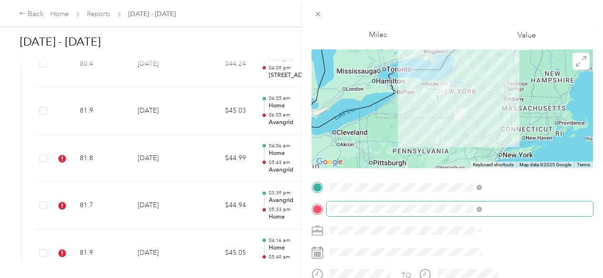
scroll to position [142, 0]
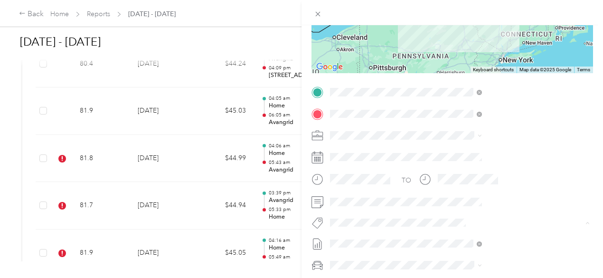
click at [451, 148] on span "Avangrid Augusta" at bounding box center [465, 150] width 48 height 9
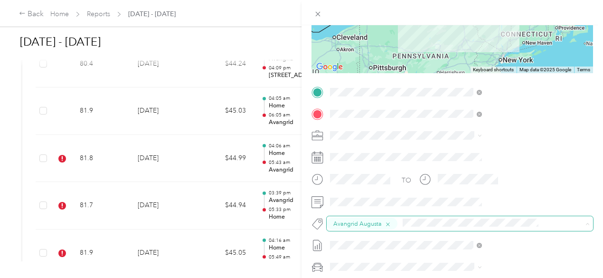
click at [391, 222] on icon "button" at bounding box center [387, 224] width 6 height 6
click at [471, 171] on li "[PERSON_NAME]" at bounding box center [506, 168] width 159 height 19
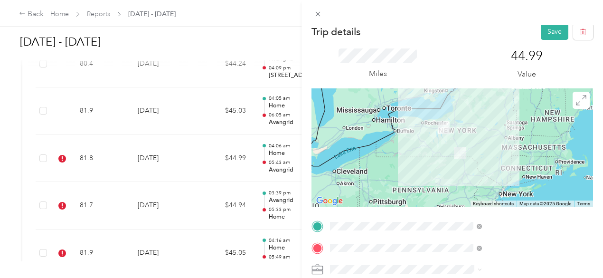
scroll to position [0, 0]
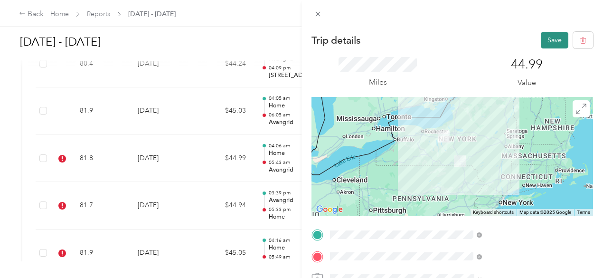
click at [543, 39] on button "Save" at bounding box center [555, 40] width 28 height 17
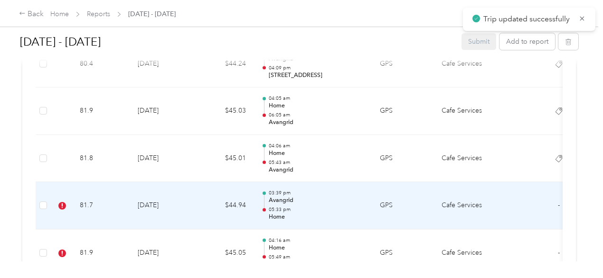
click at [89, 205] on td "81.7" at bounding box center [101, 205] width 58 height 47
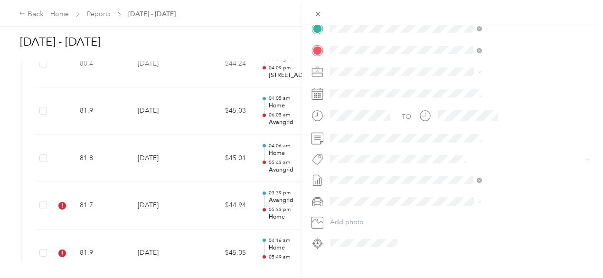
scroll to position [220, 0]
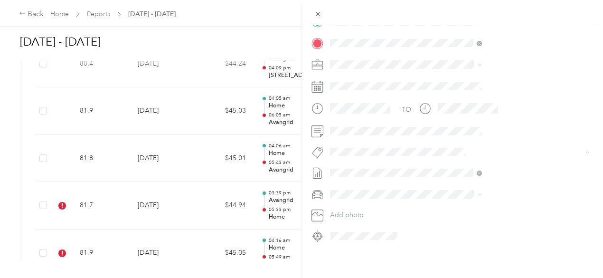
click at [472, 177] on span "[PERSON_NAME]" at bounding box center [464, 179] width 46 height 9
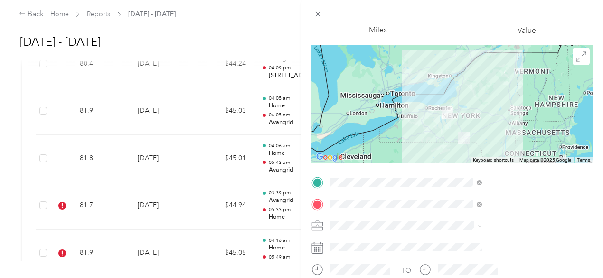
scroll to position [0, 0]
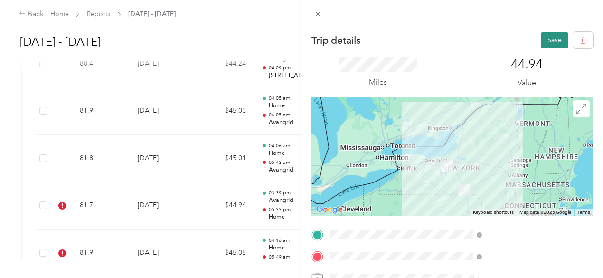
click at [545, 38] on button "Save" at bounding box center [555, 40] width 28 height 17
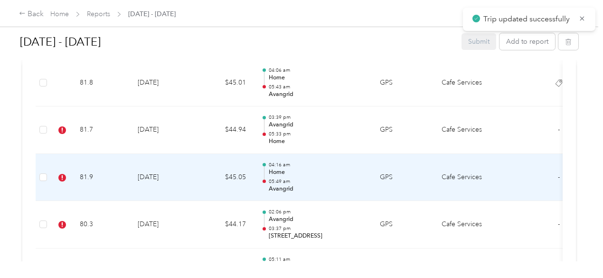
scroll to position [1099, 0]
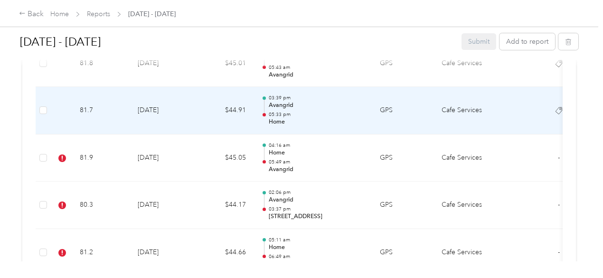
click at [107, 113] on td "81.7" at bounding box center [101, 110] width 58 height 47
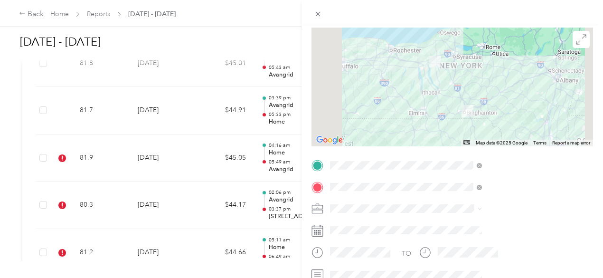
scroll to position [0, 0]
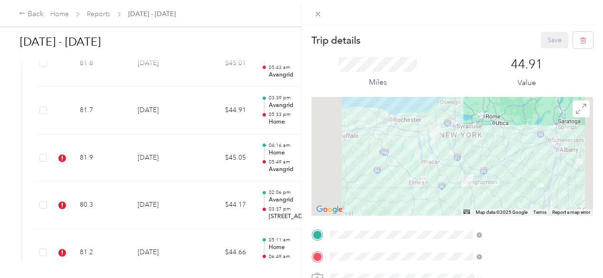
click at [146, 153] on div "Trip details Save This trip cannot be edited because it is either under review,…" at bounding box center [301, 139] width 603 height 278
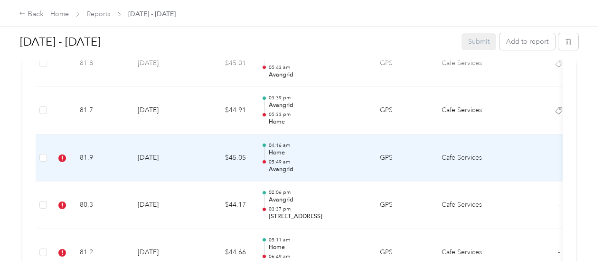
click at [119, 159] on td "81.9" at bounding box center [101, 157] width 58 height 47
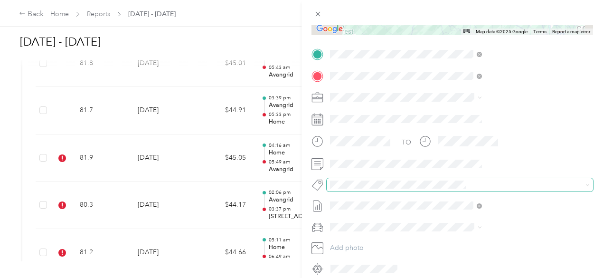
scroll to position [220, 0]
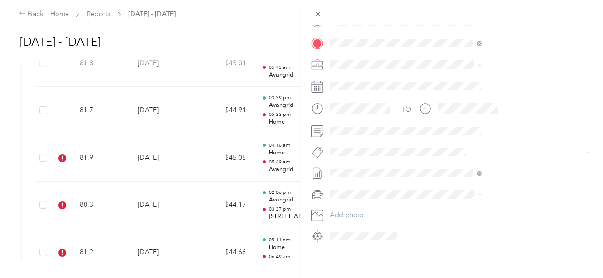
click at [462, 178] on button "[PERSON_NAME]" at bounding box center [463, 180] width 59 height 12
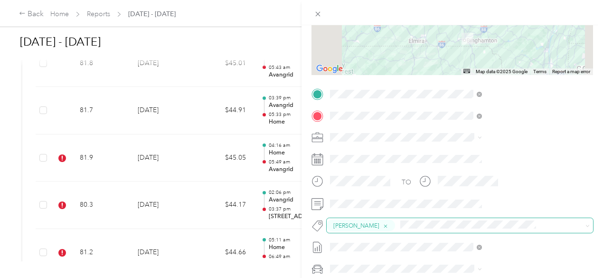
scroll to position [0, 0]
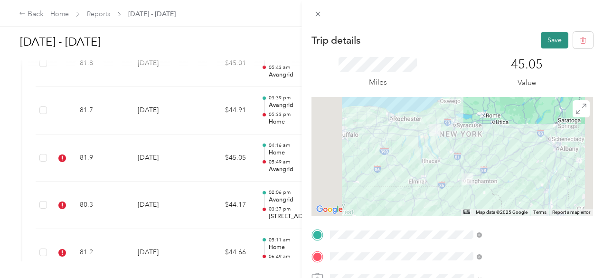
click at [541, 41] on button "Save" at bounding box center [555, 40] width 28 height 17
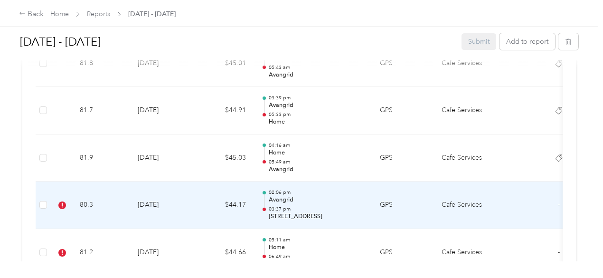
click at [104, 184] on td "80.3" at bounding box center [101, 204] width 58 height 47
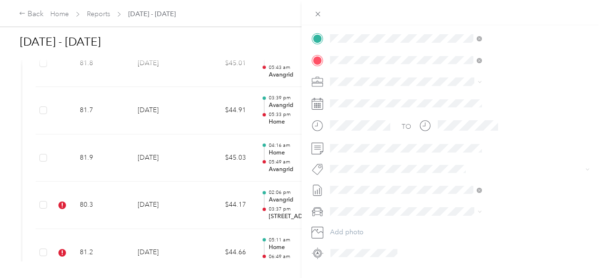
scroll to position [220, 0]
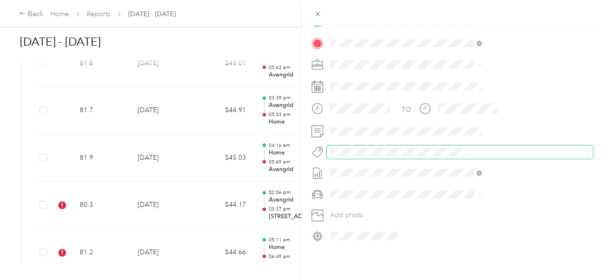
click at [462, 150] on span at bounding box center [460, 151] width 266 height 13
click at [478, 277] on div "Trip details Save This trip cannot be edited because it is either under review,…" at bounding box center [299, 278] width 598 height 0
click at [478, 177] on span "[PERSON_NAME]" at bounding box center [464, 179] width 46 height 9
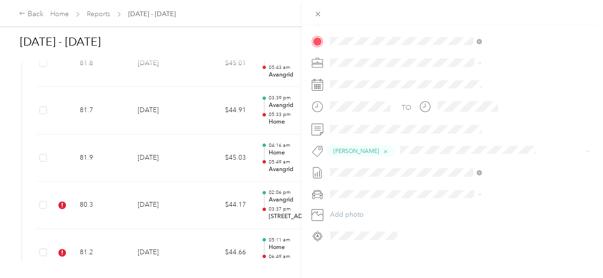
scroll to position [0, 0]
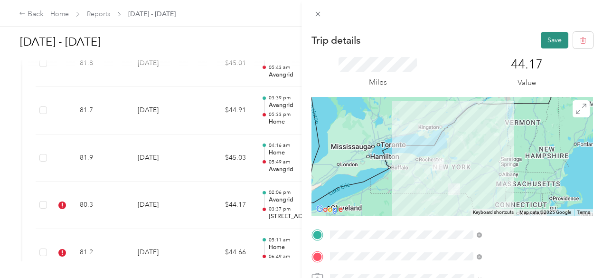
click at [541, 36] on button "Save" at bounding box center [555, 40] width 28 height 17
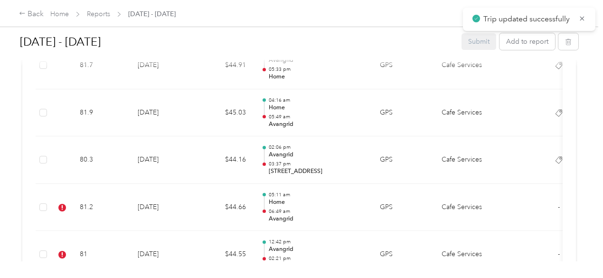
scroll to position [1242, 0]
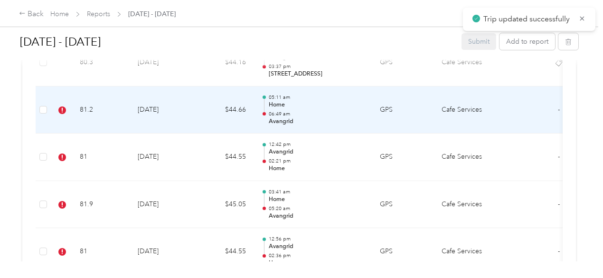
click at [91, 109] on td "81.2" at bounding box center [101, 109] width 58 height 47
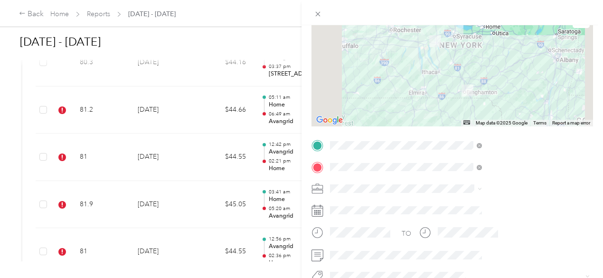
scroll to position [190, 0]
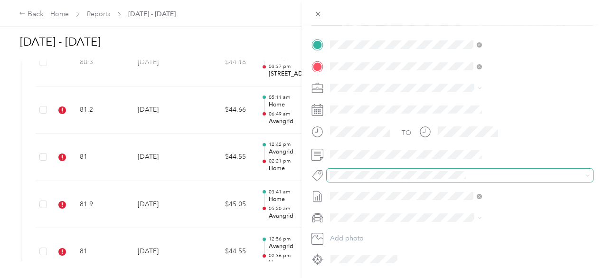
click at [444, 181] on span at bounding box center [460, 175] width 266 height 13
click at [471, 179] on span at bounding box center [460, 175] width 266 height 13
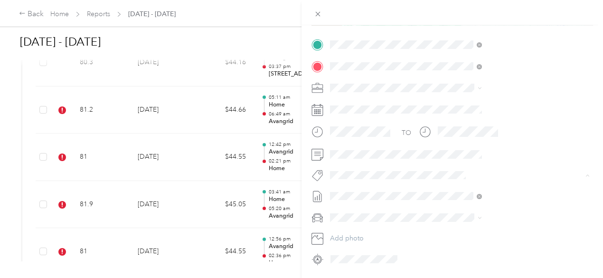
click at [473, 277] on div "Trip details Save This trip cannot be edited because it is either under review,…" at bounding box center [299, 278] width 598 height 0
click at [464, 212] on li "[PERSON_NAME]" at bounding box center [506, 210] width 159 height 19
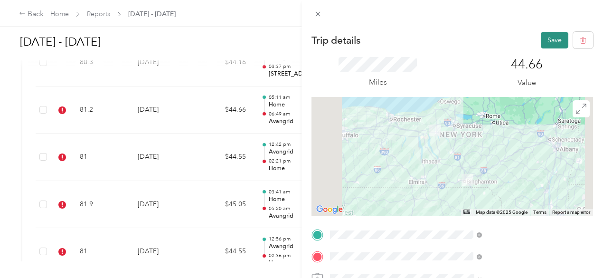
click at [545, 39] on button "Save" at bounding box center [555, 40] width 28 height 17
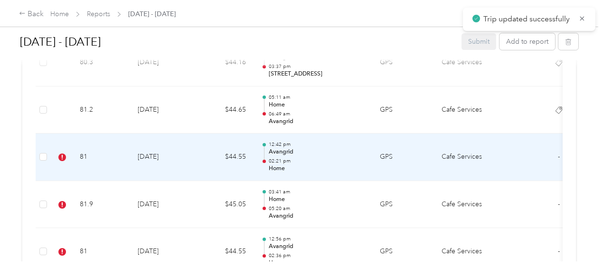
click at [184, 157] on td "[DATE]" at bounding box center [163, 156] width 66 height 47
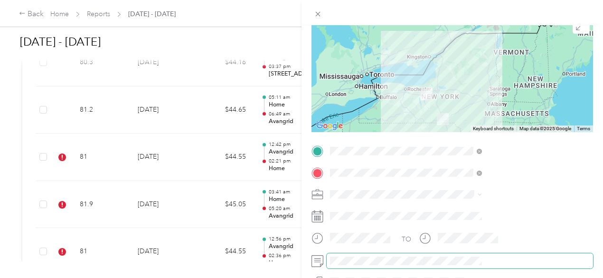
scroll to position [142, 0]
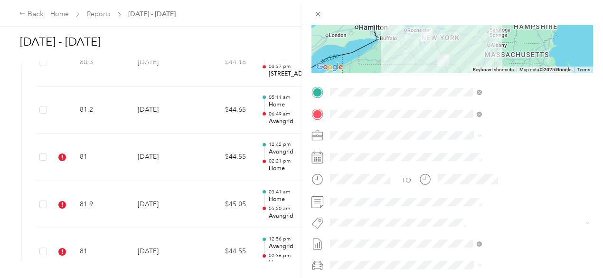
click at [479, 173] on ol "Avangrid Augusta Avangrid [GEOGRAPHIC_DATA] Avangrid Orange 100 Satellite Avang…" at bounding box center [506, 177] width 159 height 73
click at [466, 172] on li "[PERSON_NAME]" at bounding box center [506, 168] width 159 height 19
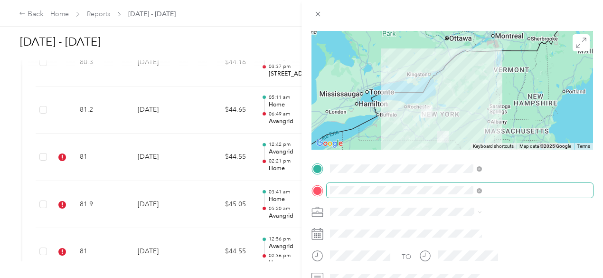
scroll to position [0, 0]
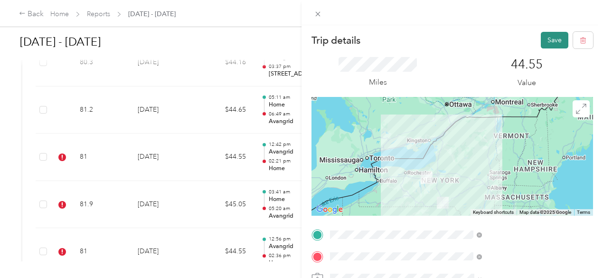
click at [541, 41] on button "Save" at bounding box center [555, 40] width 28 height 17
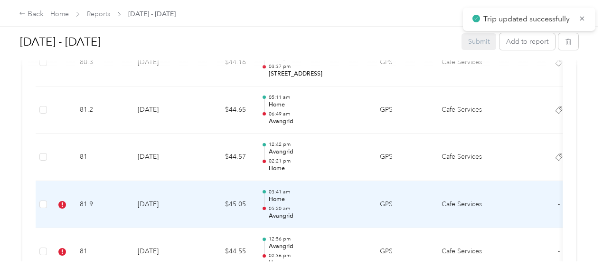
click at [106, 207] on td "81.9" at bounding box center [101, 204] width 58 height 47
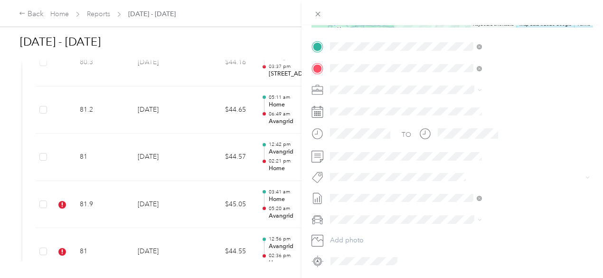
scroll to position [190, 0]
click at [464, 208] on span "[PERSON_NAME]" at bounding box center [464, 210] width 46 height 9
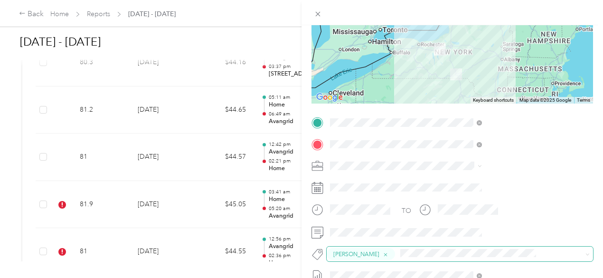
scroll to position [0, 0]
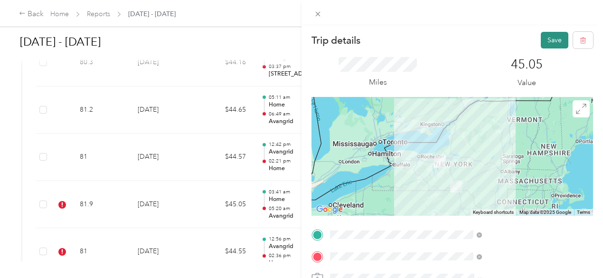
click at [548, 43] on button "Save" at bounding box center [555, 40] width 28 height 17
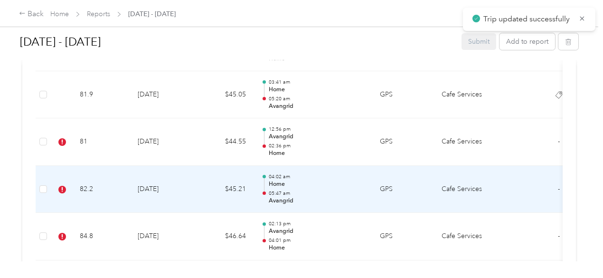
scroll to position [1337, 0]
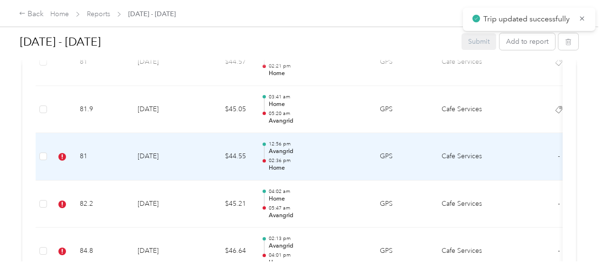
click at [131, 153] on td "[DATE]" at bounding box center [163, 156] width 66 height 47
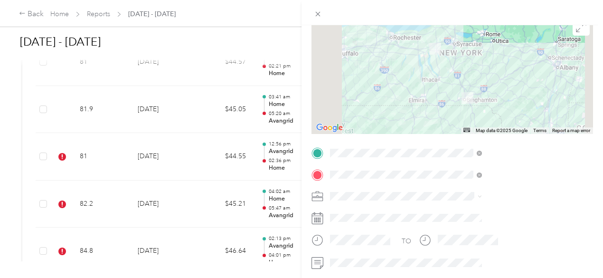
scroll to position [142, 0]
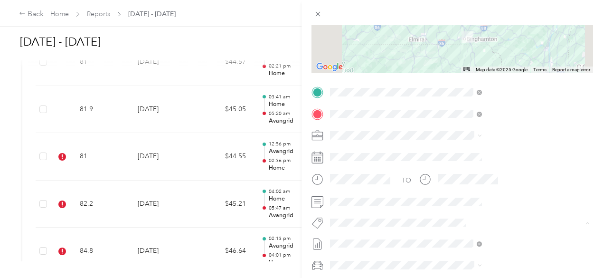
click at [478, 171] on li "[PERSON_NAME]" at bounding box center [506, 168] width 159 height 19
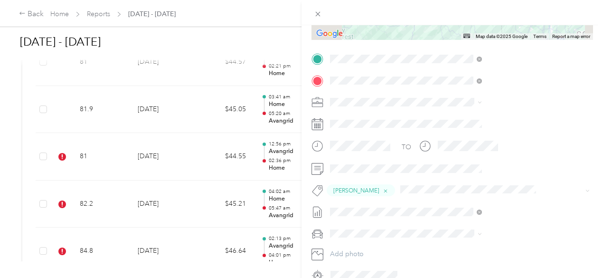
scroll to position [0, 0]
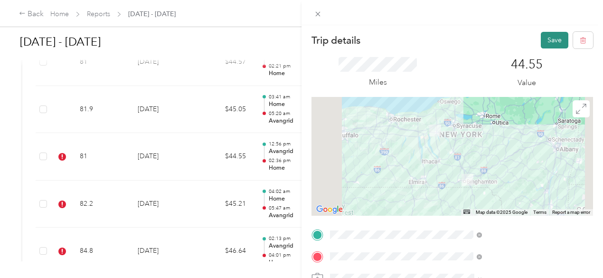
click at [541, 43] on button "Save" at bounding box center [555, 40] width 28 height 17
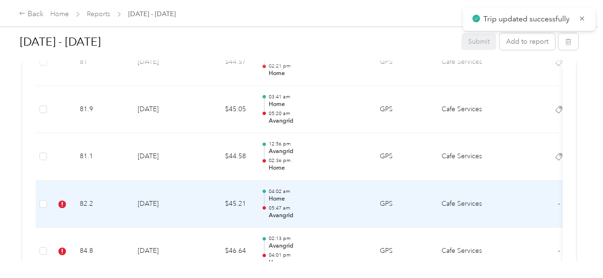
click at [156, 205] on td "[DATE]" at bounding box center [163, 203] width 66 height 47
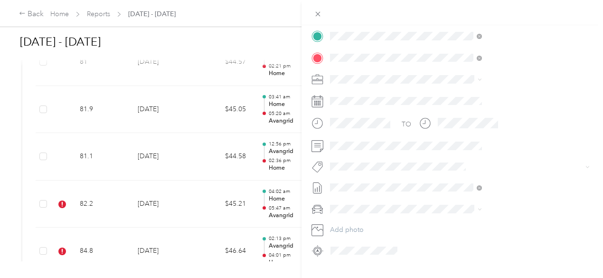
scroll to position [194, 0]
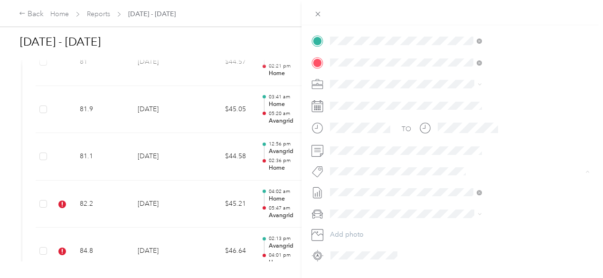
click at [486, 204] on span "[PERSON_NAME]" at bounding box center [464, 206] width 46 height 9
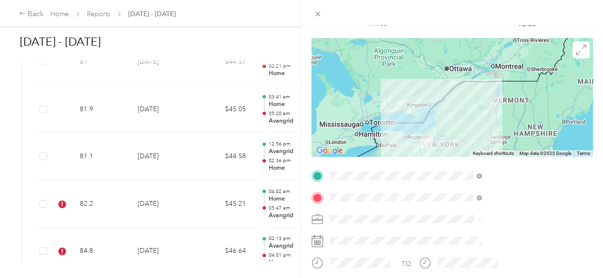
scroll to position [0, 0]
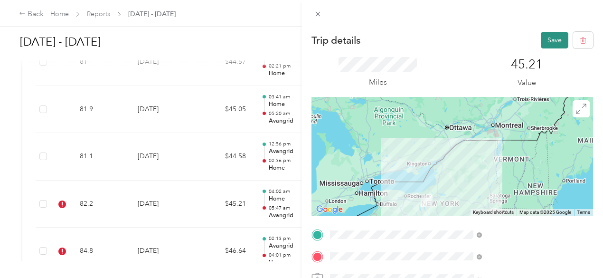
click at [555, 40] on button "Save" at bounding box center [555, 40] width 28 height 17
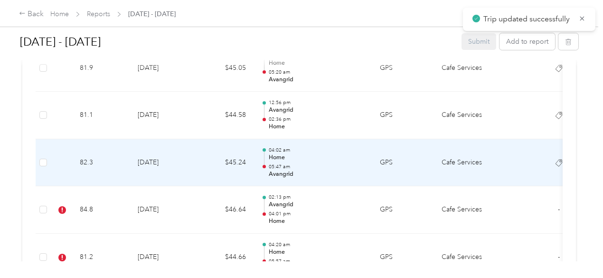
scroll to position [1527, 0]
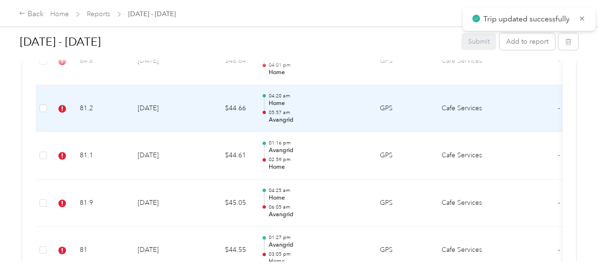
click at [164, 113] on td "[DATE]" at bounding box center [163, 108] width 66 height 47
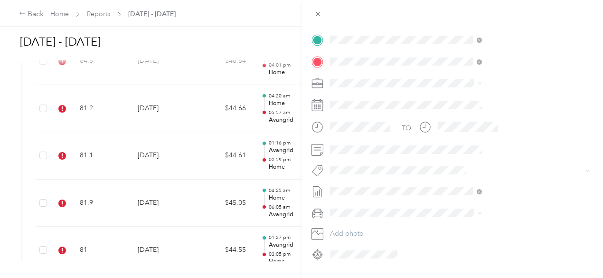
scroll to position [220, 0]
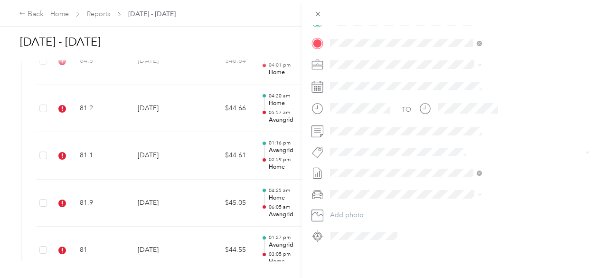
click at [484, 179] on button "[PERSON_NAME]" at bounding box center [463, 175] width 59 height 12
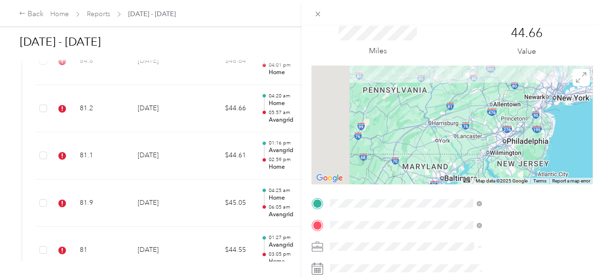
scroll to position [0, 0]
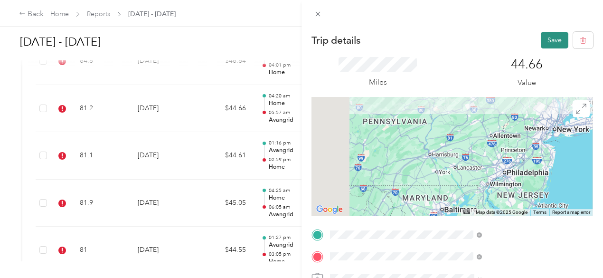
click at [552, 43] on button "Save" at bounding box center [555, 40] width 28 height 17
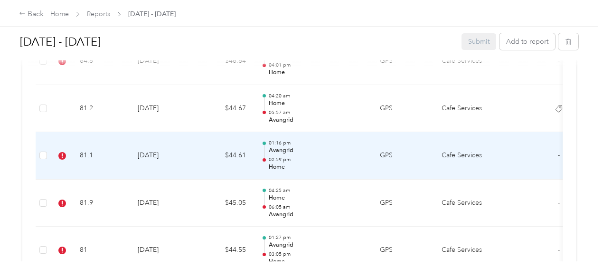
click at [121, 157] on td "81.1" at bounding box center [101, 155] width 58 height 47
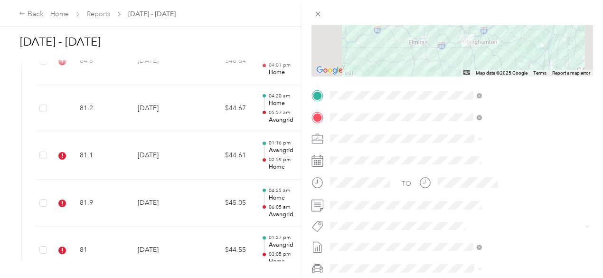
scroll to position [142, 0]
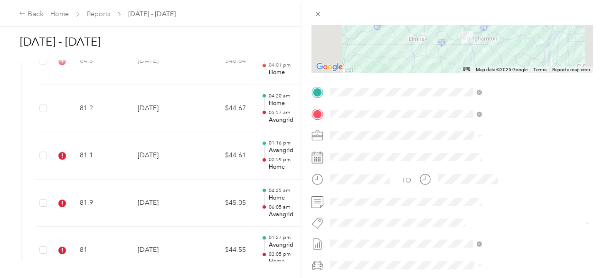
click at [458, 166] on span "[PERSON_NAME]" at bounding box center [464, 165] width 46 height 9
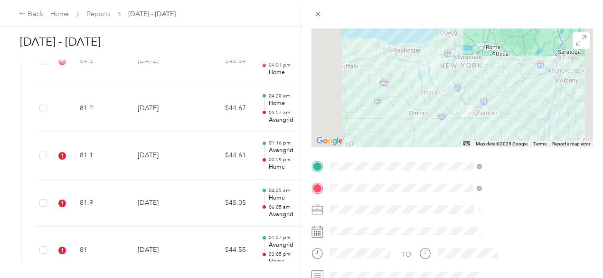
scroll to position [0, 0]
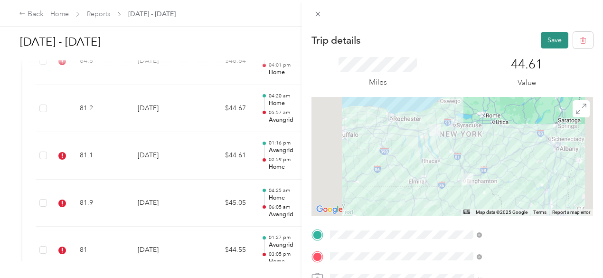
click at [548, 43] on button "Save" at bounding box center [555, 40] width 28 height 17
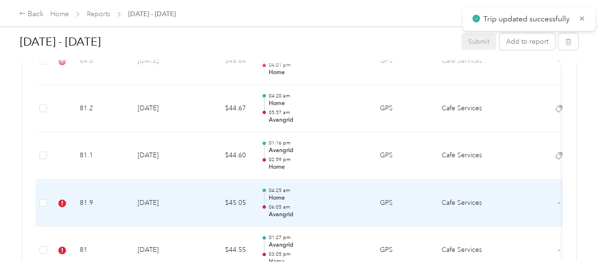
click at [118, 198] on td "81.9" at bounding box center [101, 202] width 58 height 47
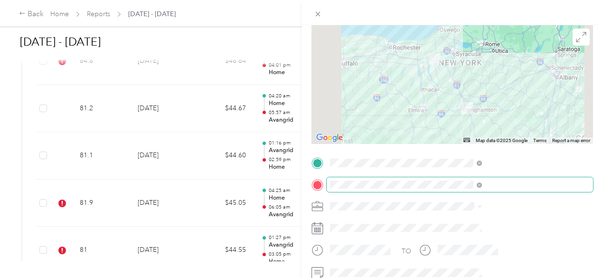
scroll to position [95, 0]
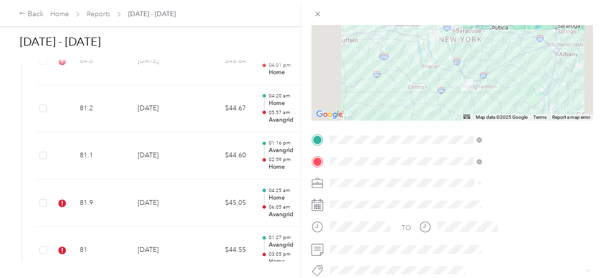
click at [471, 216] on button "[PERSON_NAME]" at bounding box center [463, 216] width 59 height 12
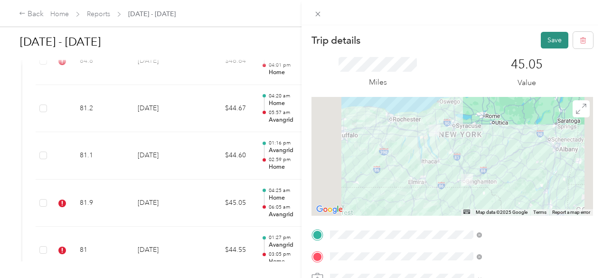
click at [547, 33] on button "Save" at bounding box center [555, 40] width 28 height 17
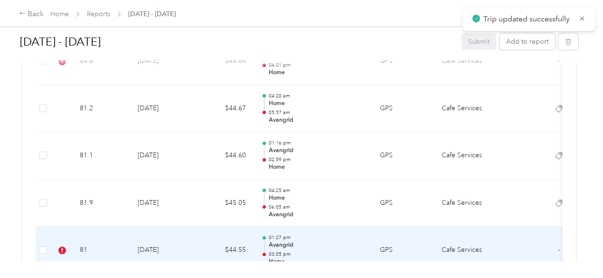
scroll to position [1622, 0]
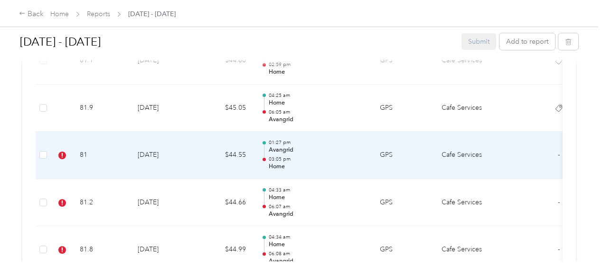
click at [126, 149] on td "81" at bounding box center [101, 154] width 58 height 47
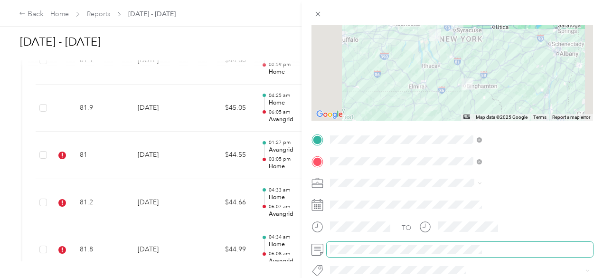
scroll to position [142, 0]
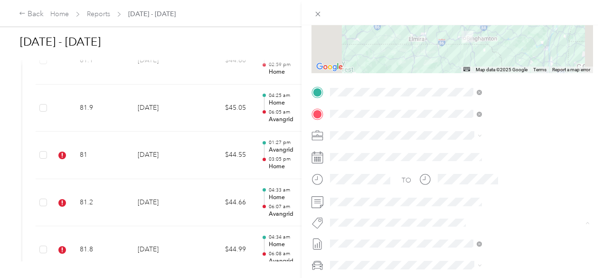
click at [455, 152] on li "[PERSON_NAME]" at bounding box center [506, 150] width 159 height 19
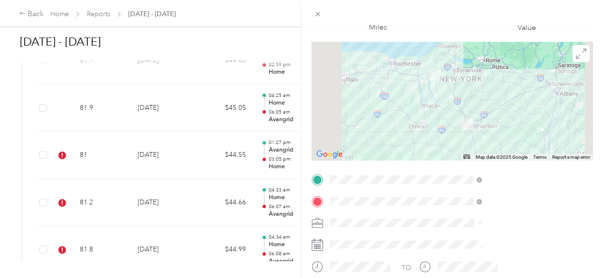
scroll to position [0, 0]
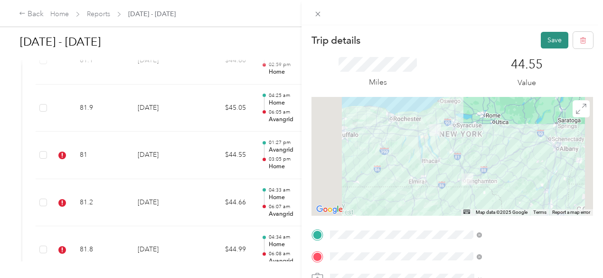
click at [546, 43] on button "Save" at bounding box center [555, 40] width 28 height 17
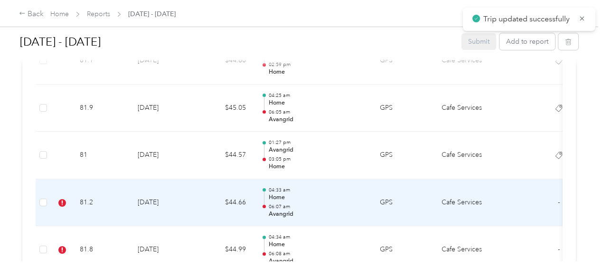
click at [75, 191] on td "81.2" at bounding box center [101, 202] width 58 height 47
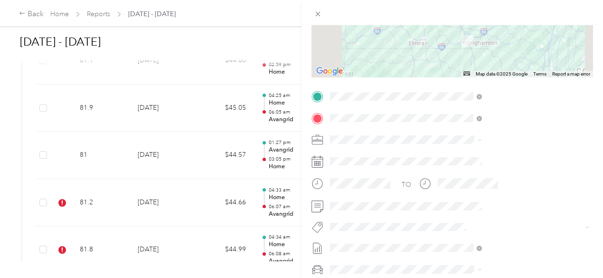
scroll to position [142, 0]
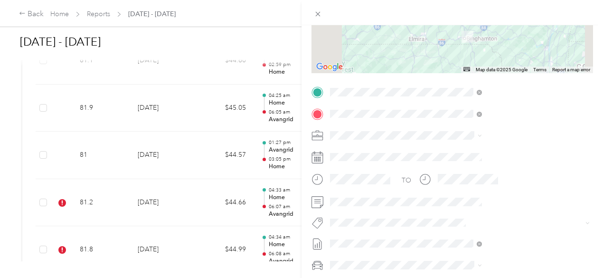
click at [470, 169] on li "[PERSON_NAME]" at bounding box center [506, 164] width 159 height 19
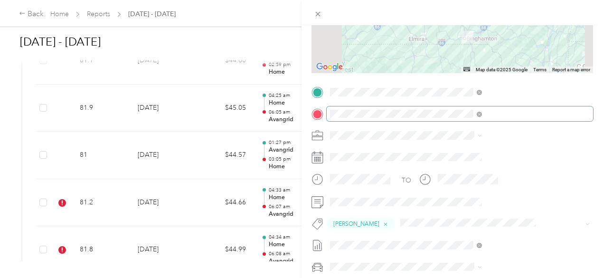
scroll to position [0, 0]
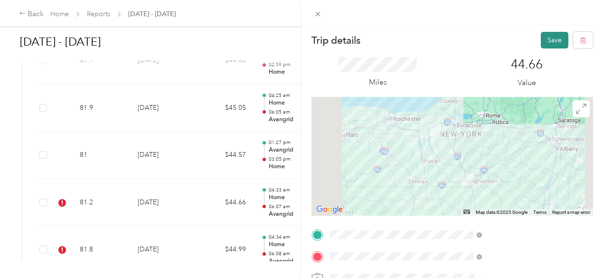
click at [544, 34] on button "Save" at bounding box center [555, 40] width 28 height 17
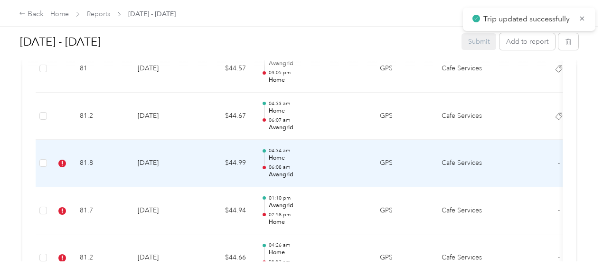
scroll to position [1716, 0]
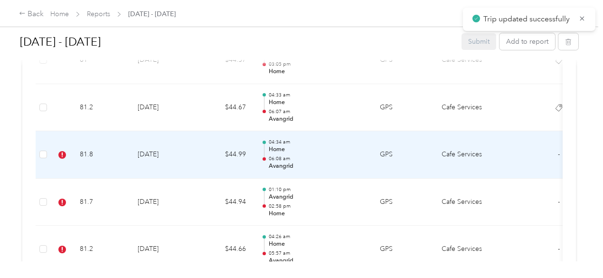
click at [138, 151] on td "[DATE]" at bounding box center [163, 154] width 66 height 47
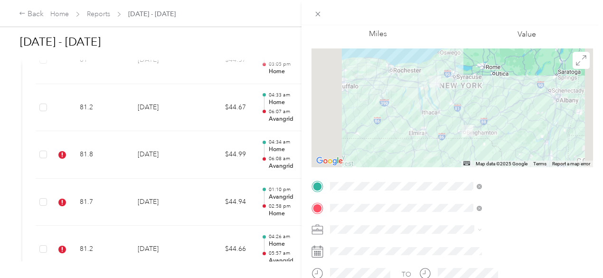
scroll to position [142, 0]
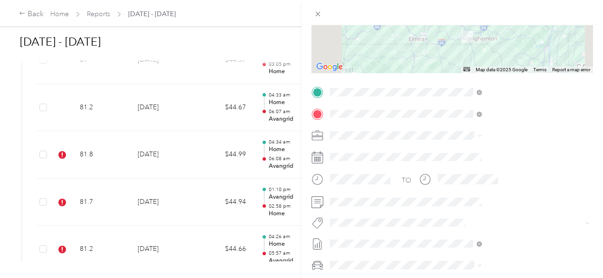
click at [481, 143] on li "[PERSON_NAME]" at bounding box center [506, 146] width 159 height 19
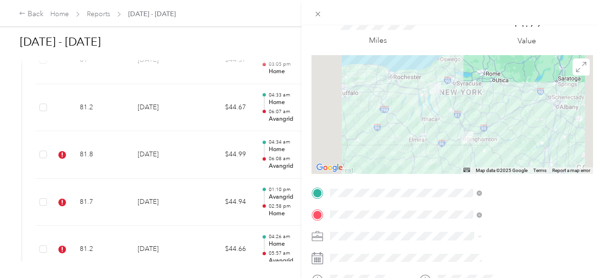
scroll to position [0, 0]
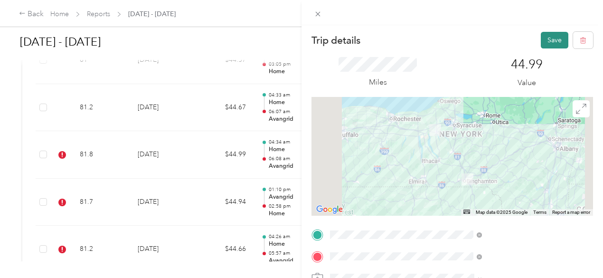
click at [555, 34] on button "Save" at bounding box center [555, 40] width 28 height 17
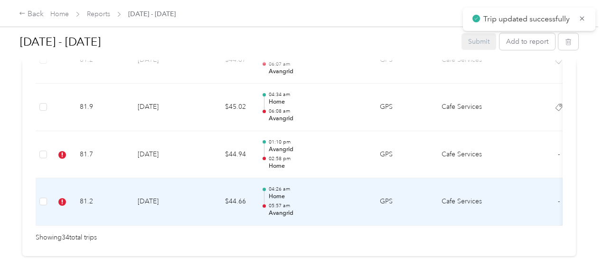
scroll to position [1800, 0]
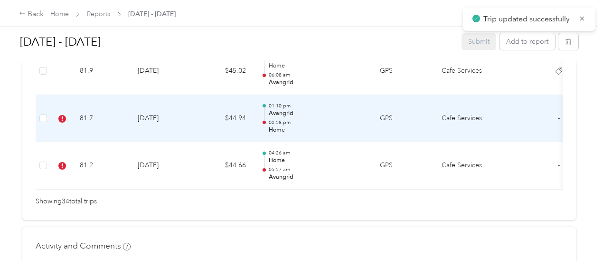
click at [119, 109] on td "81.7" at bounding box center [101, 118] width 58 height 47
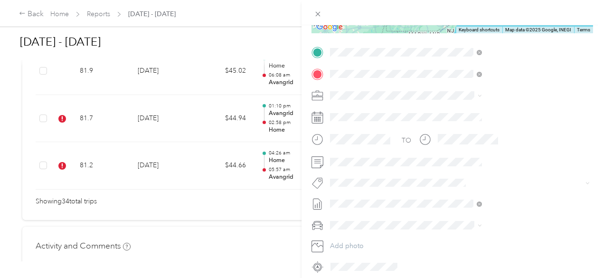
scroll to position [190, 0]
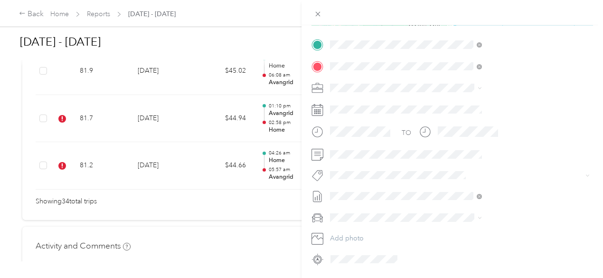
click at [461, 213] on li "[PERSON_NAME]" at bounding box center [506, 205] width 159 height 19
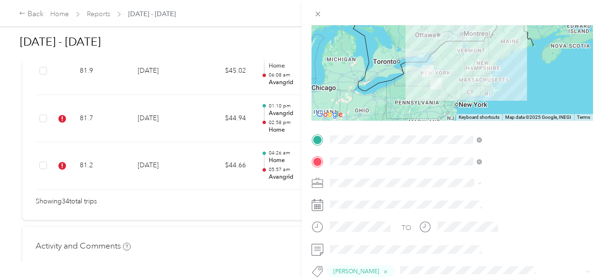
scroll to position [0, 0]
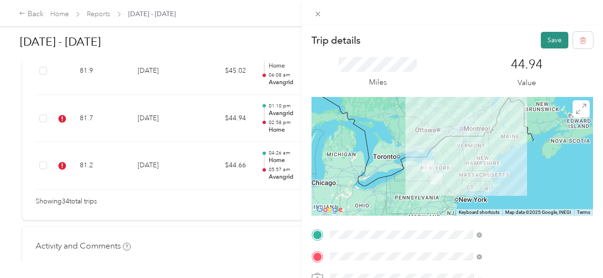
click at [543, 43] on button "Save" at bounding box center [555, 40] width 28 height 17
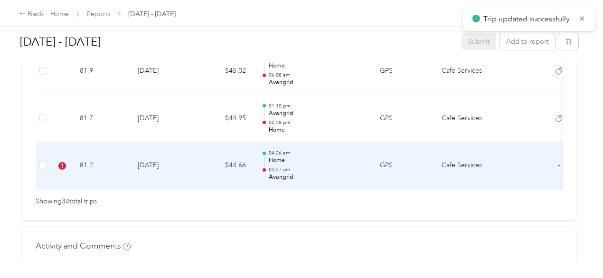
click at [113, 152] on td "81.2" at bounding box center [101, 165] width 58 height 47
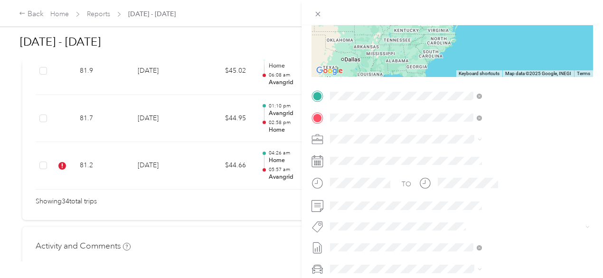
scroll to position [142, 0]
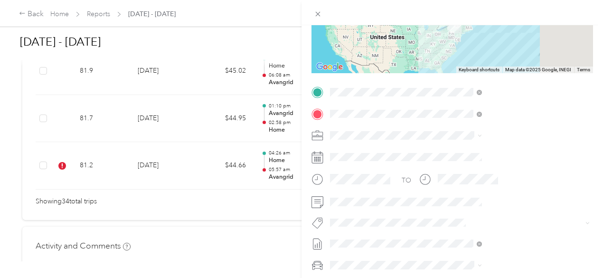
click at [469, 153] on li "[PERSON_NAME]" at bounding box center [506, 150] width 159 height 19
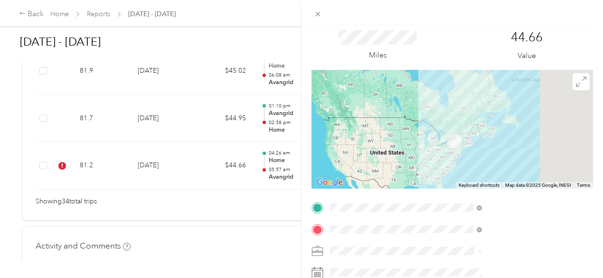
scroll to position [0, 0]
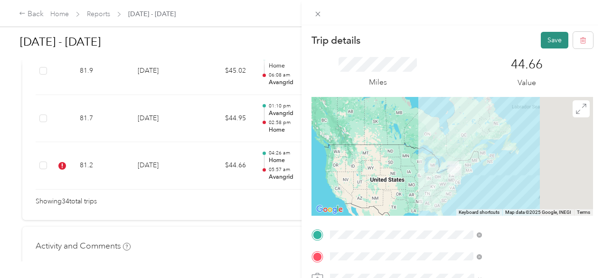
click at [541, 41] on button "Save" at bounding box center [555, 40] width 28 height 17
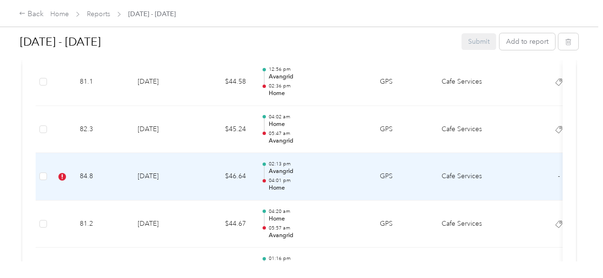
scroll to position [1420, 0]
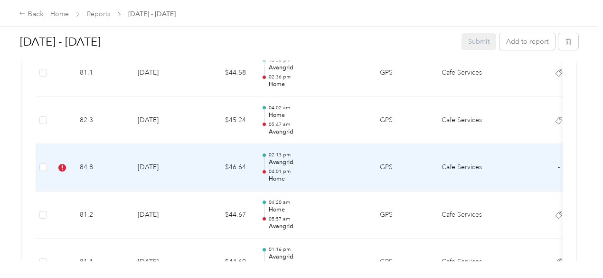
click at [81, 161] on td "84.8" at bounding box center [101, 167] width 58 height 47
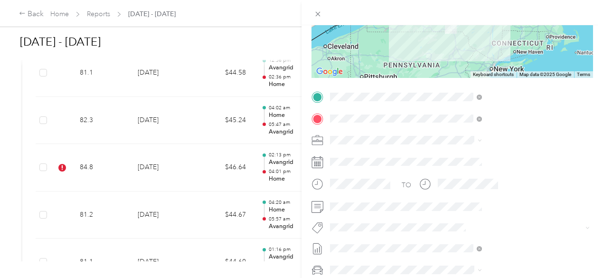
scroll to position [220, 0]
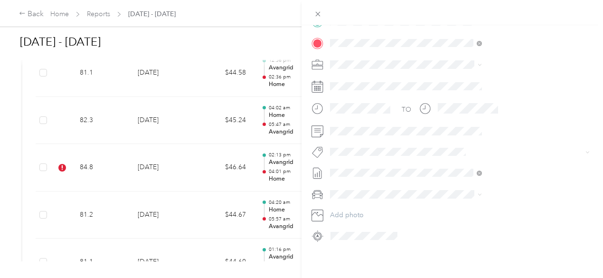
click at [468, 173] on button "[PERSON_NAME]" at bounding box center [463, 176] width 59 height 12
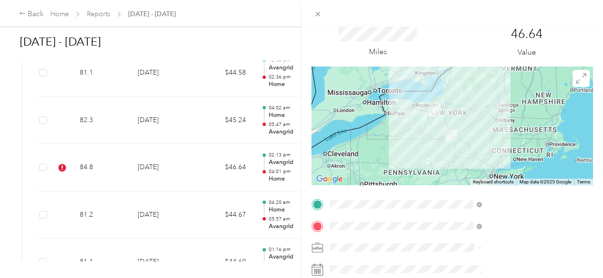
scroll to position [0, 0]
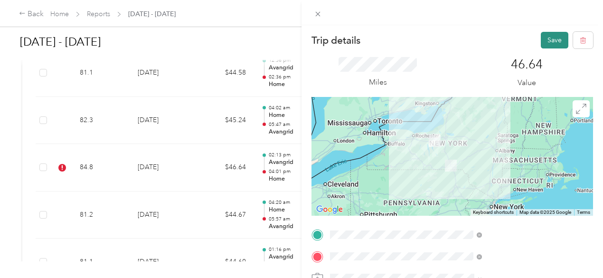
click at [544, 36] on button "Save" at bounding box center [555, 40] width 28 height 17
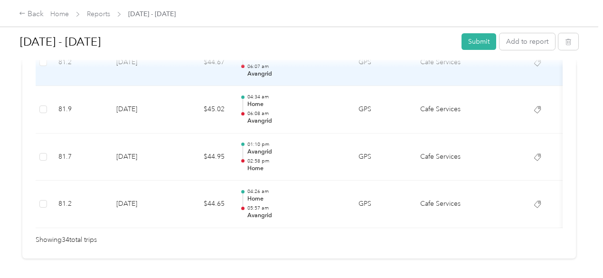
scroll to position [1776, 0]
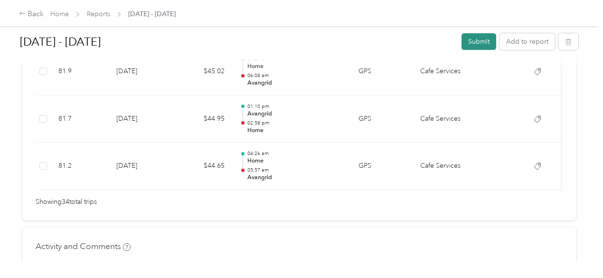
click at [467, 45] on button "Submit" at bounding box center [478, 41] width 35 height 17
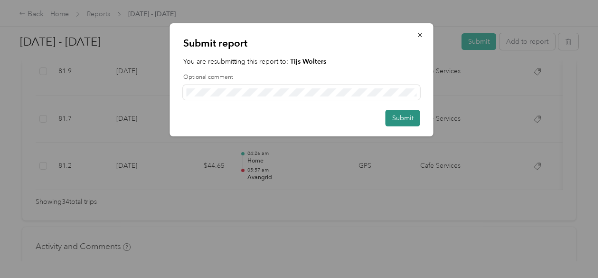
click at [408, 122] on button "Submit" at bounding box center [402, 118] width 35 height 17
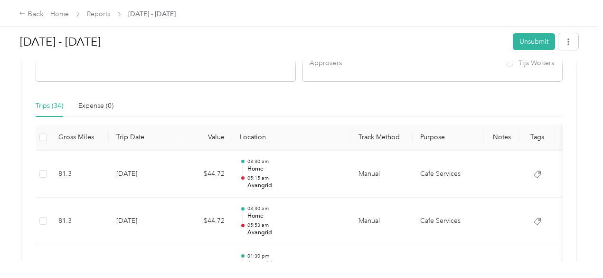
scroll to position [0, 0]
